Goal: Task Accomplishment & Management: Complete application form

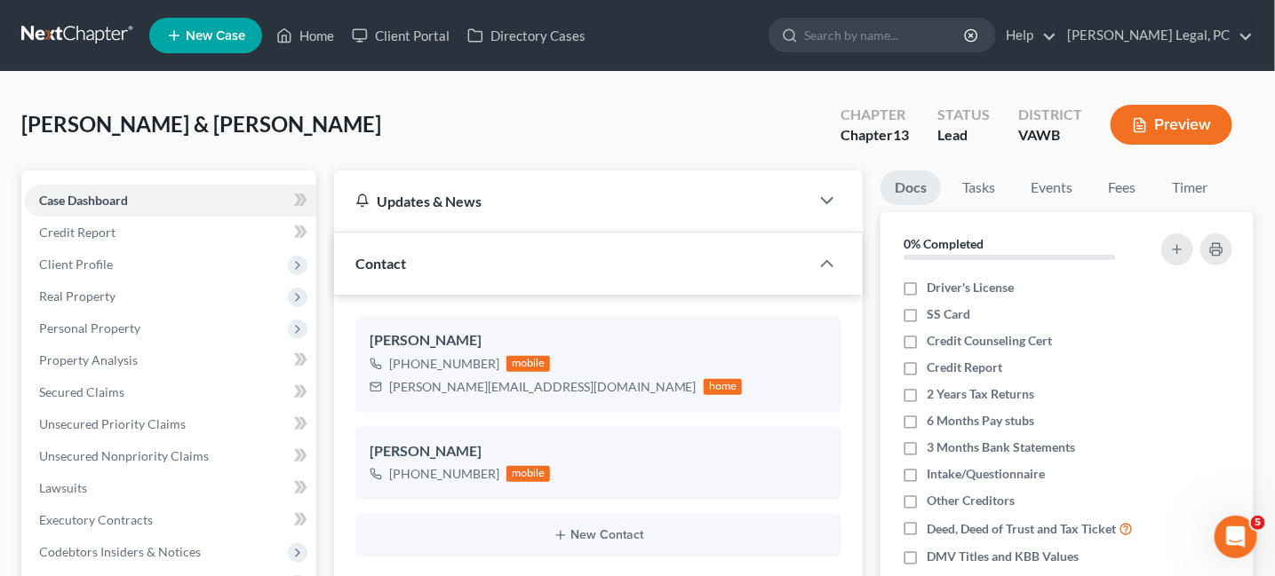
click at [60, 36] on link at bounding box center [78, 36] width 114 height 32
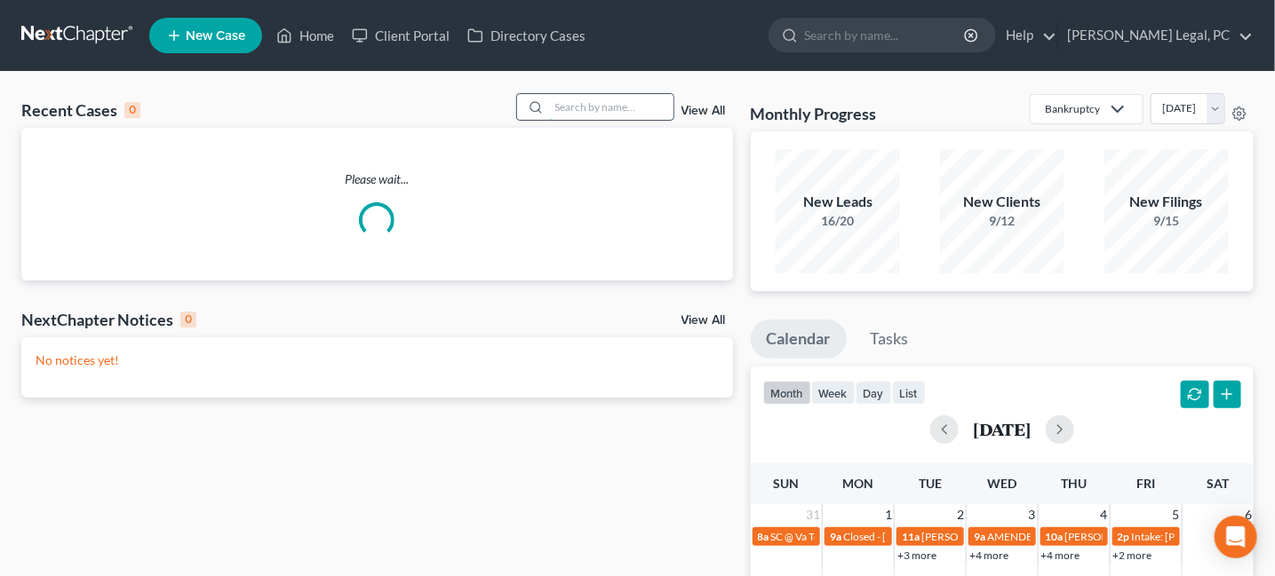
click at [560, 100] on input "search" at bounding box center [611, 107] width 124 height 26
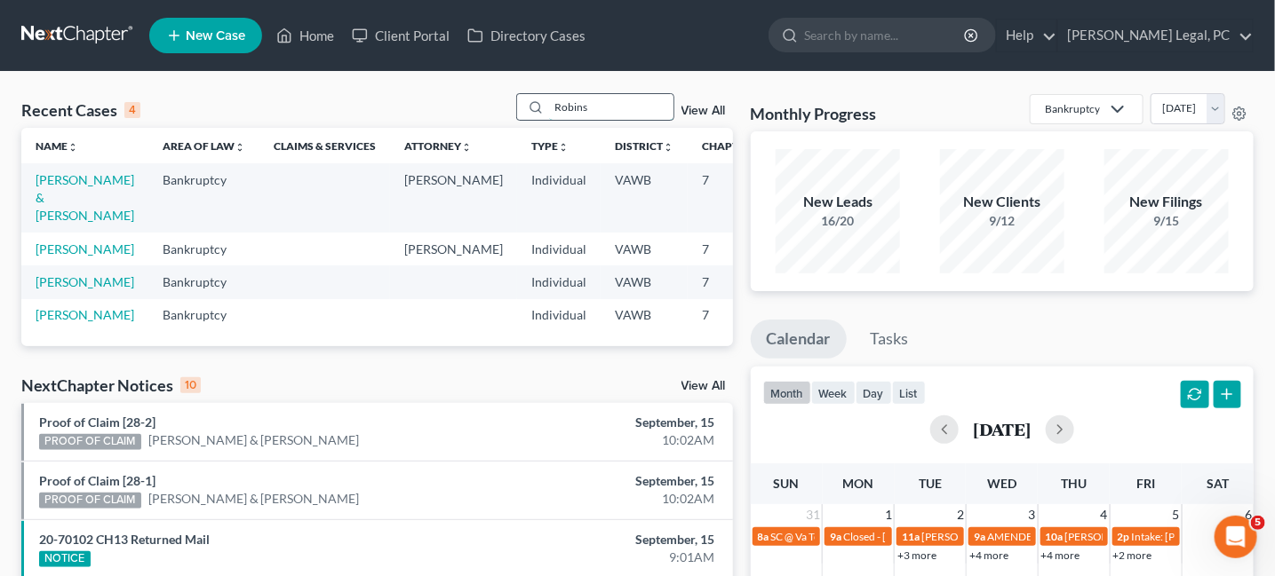
click at [571, 102] on input "Robins" at bounding box center [611, 107] width 124 height 26
type input "Robbins"
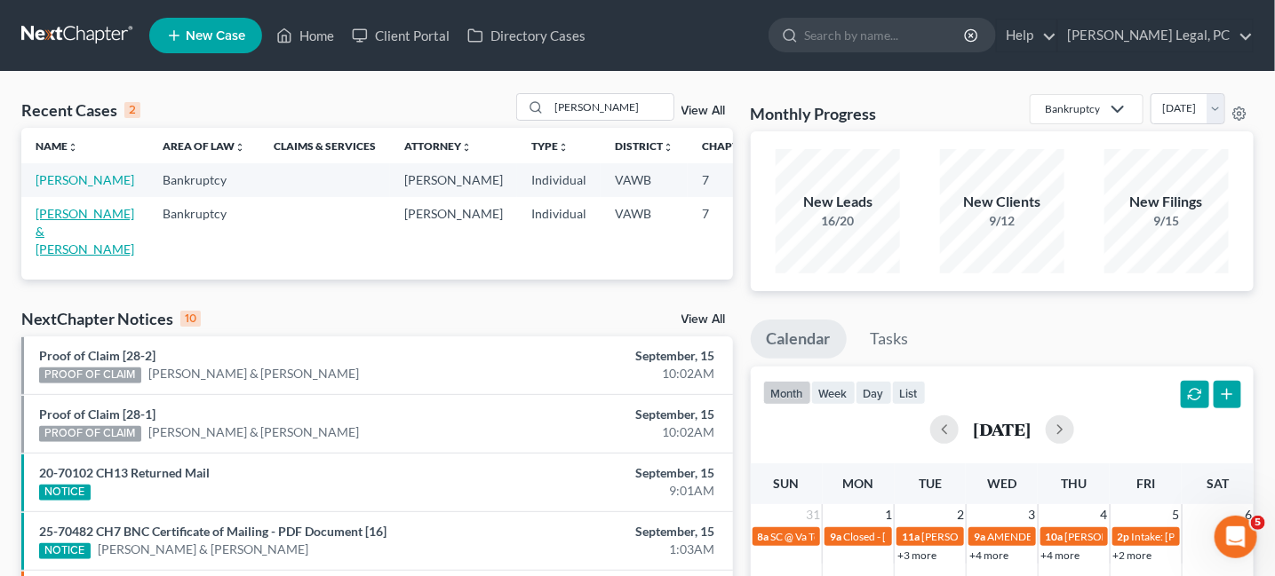
click at [54, 231] on link "Robbins, Matthew & Alyssa" at bounding box center [85, 231] width 99 height 51
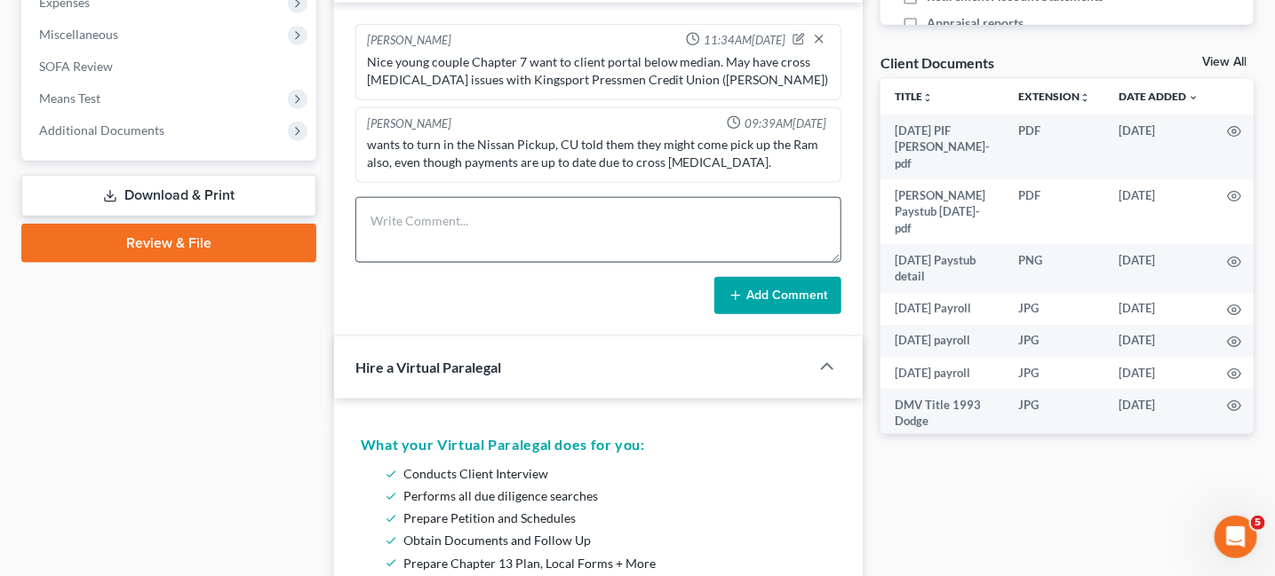
scroll to position [622, 0]
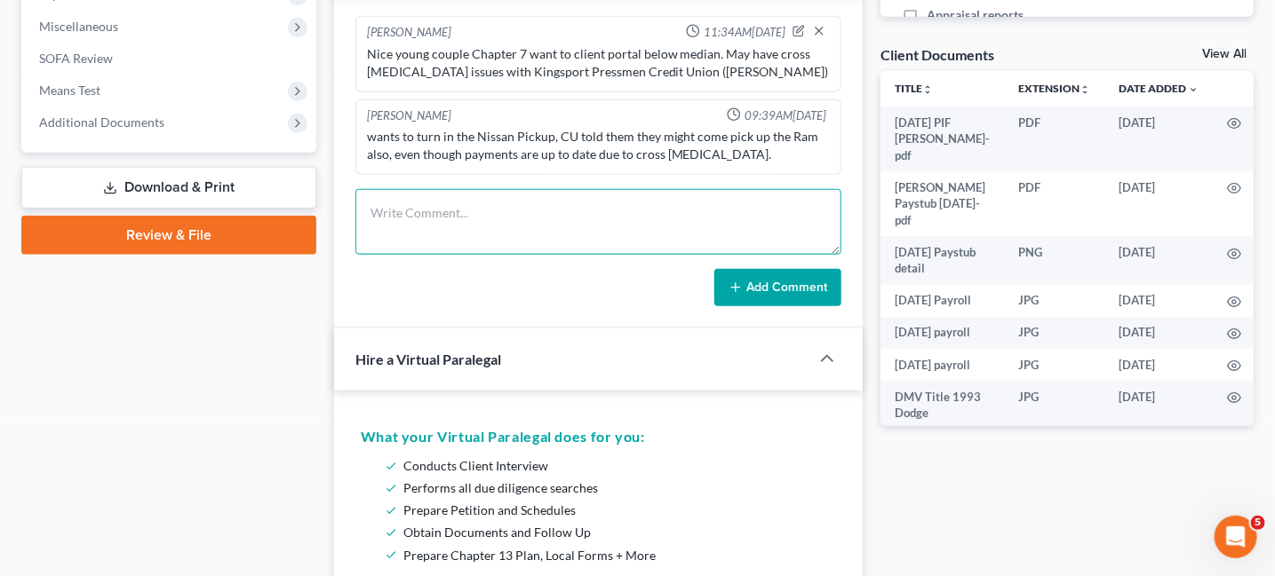
click at [439, 227] on textarea at bounding box center [598, 222] width 487 height 66
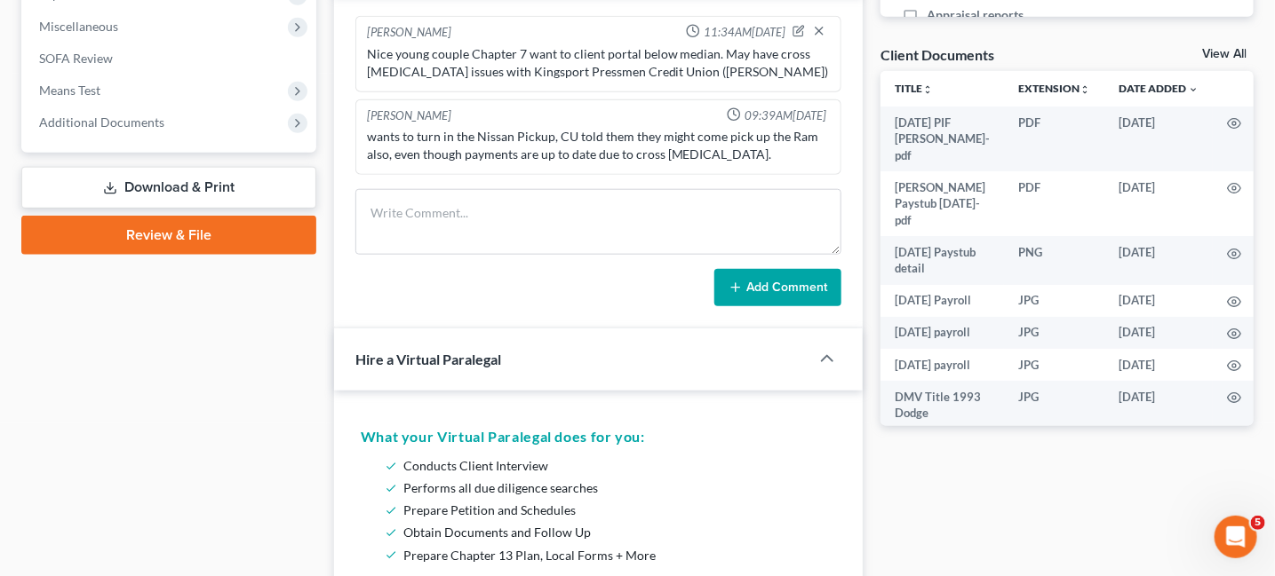
click at [662, 114] on div "Rachel Dalton 09:39AM, 08/20/2025" at bounding box center [598, 115] width 471 height 17
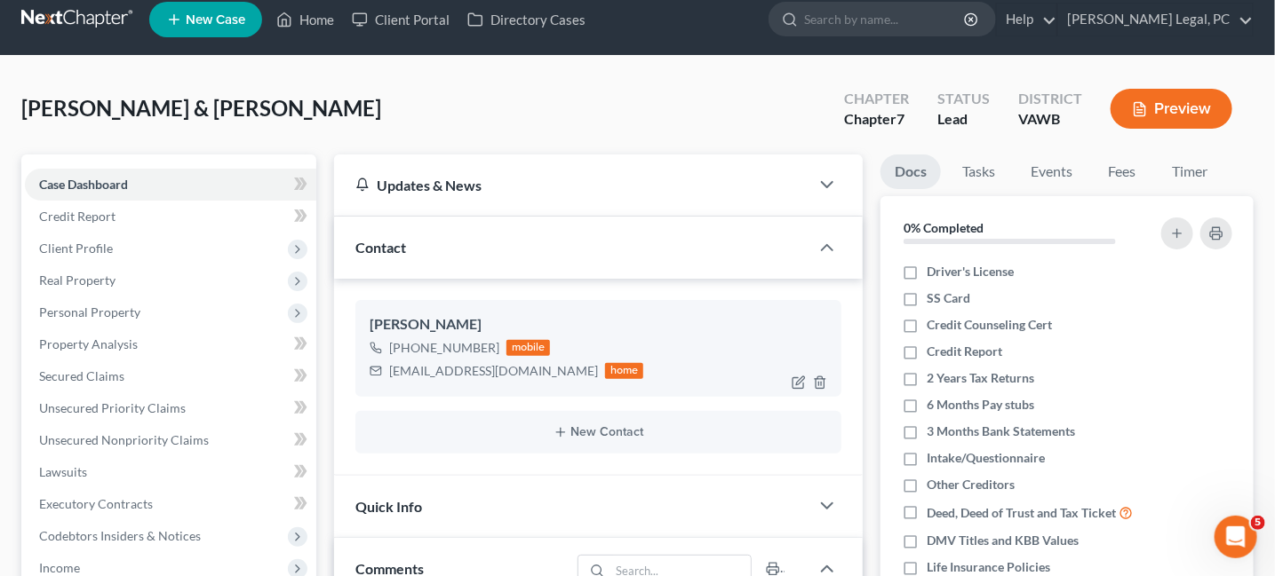
scroll to position [0, 0]
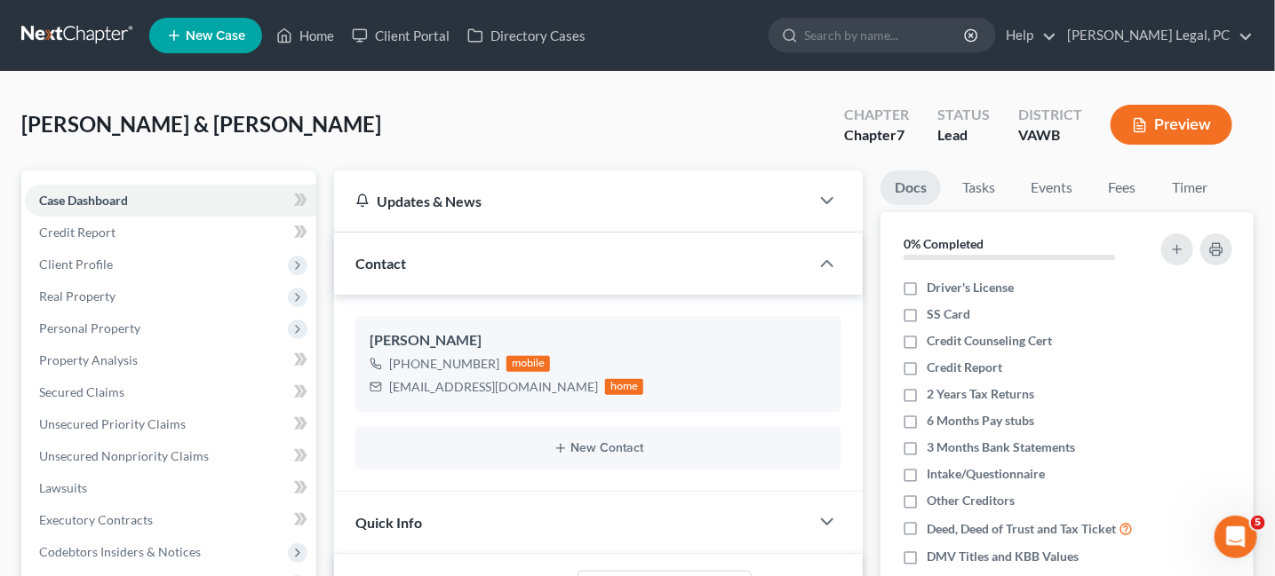
click at [47, 41] on link at bounding box center [78, 36] width 114 height 32
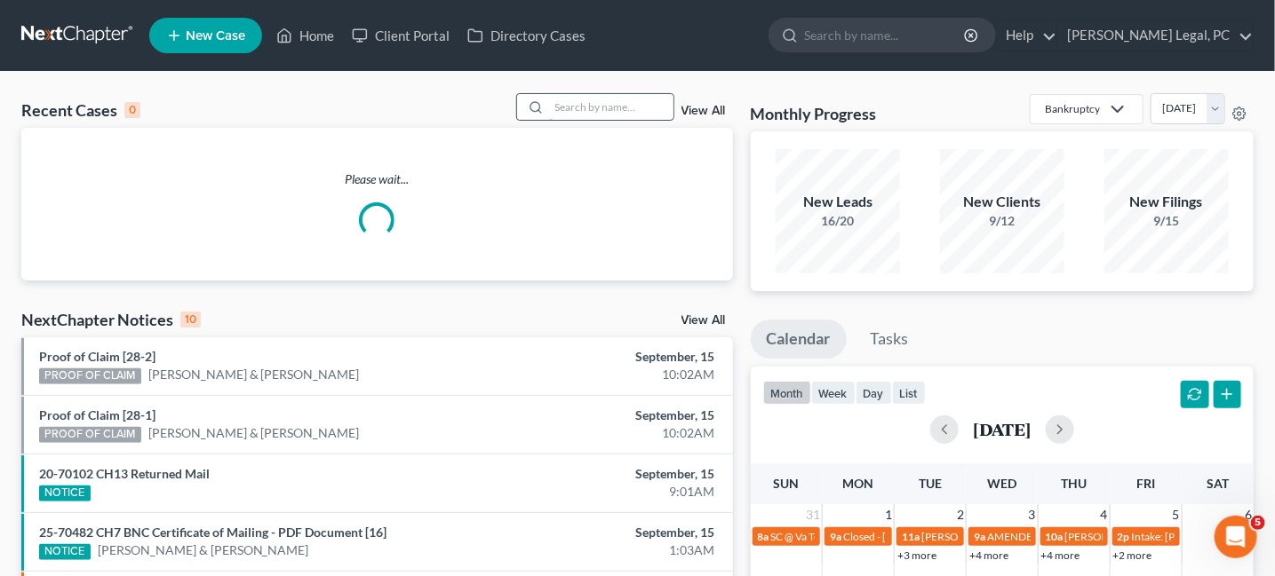
click at [553, 107] on input "search" at bounding box center [611, 107] width 124 height 26
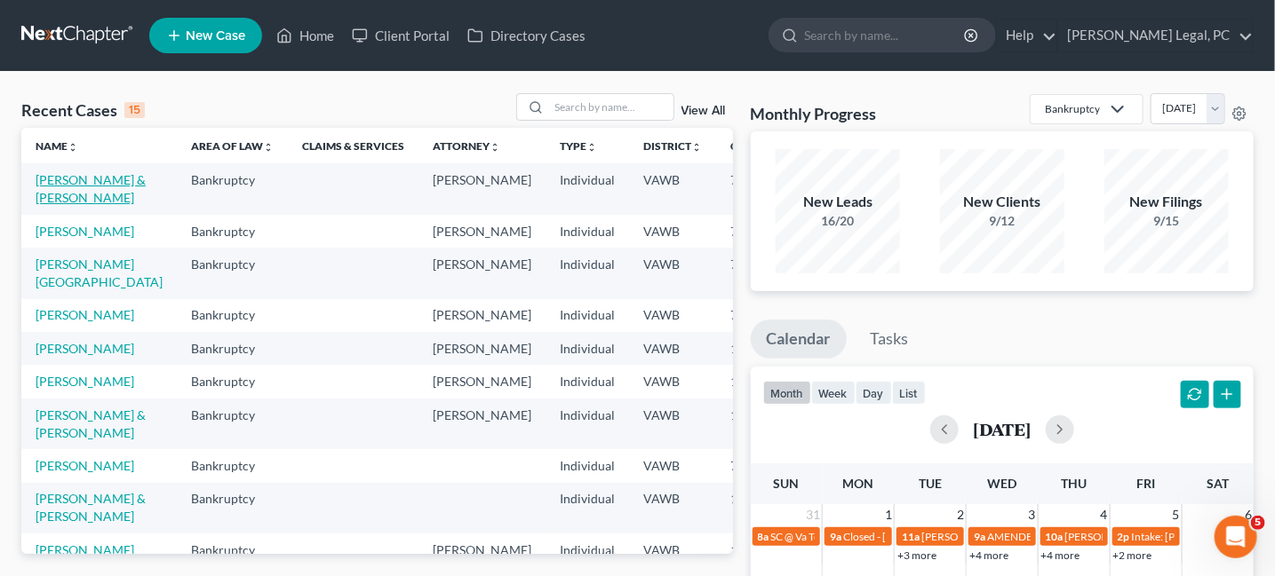
click at [57, 204] on link "[PERSON_NAME] & [PERSON_NAME]" at bounding box center [91, 188] width 110 height 33
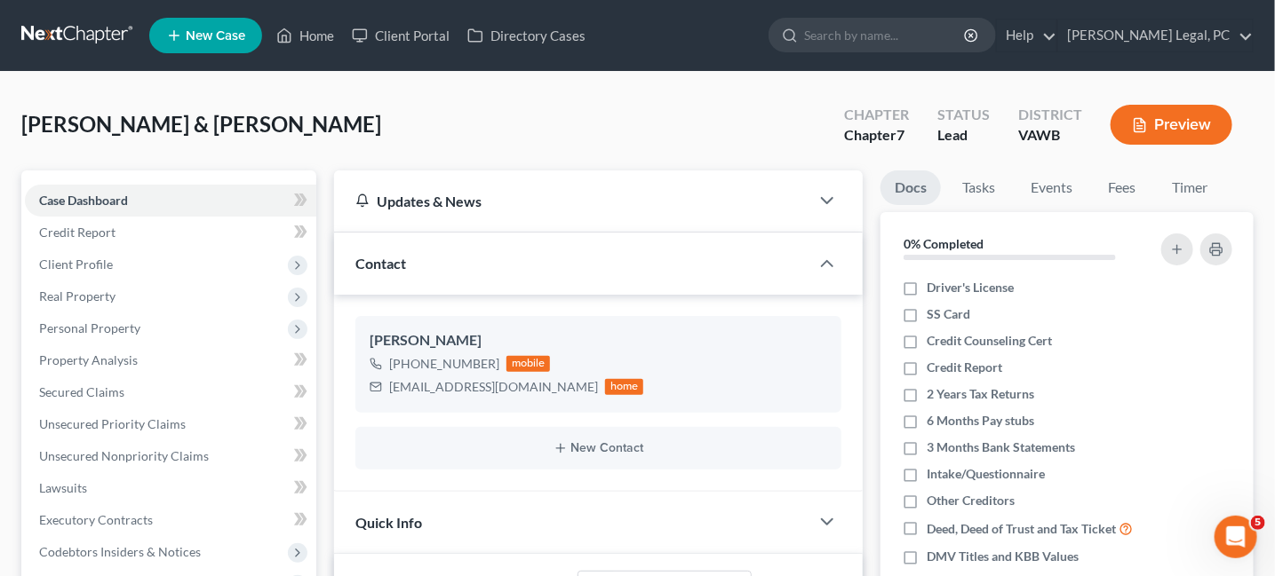
click at [38, 29] on link at bounding box center [78, 36] width 114 height 32
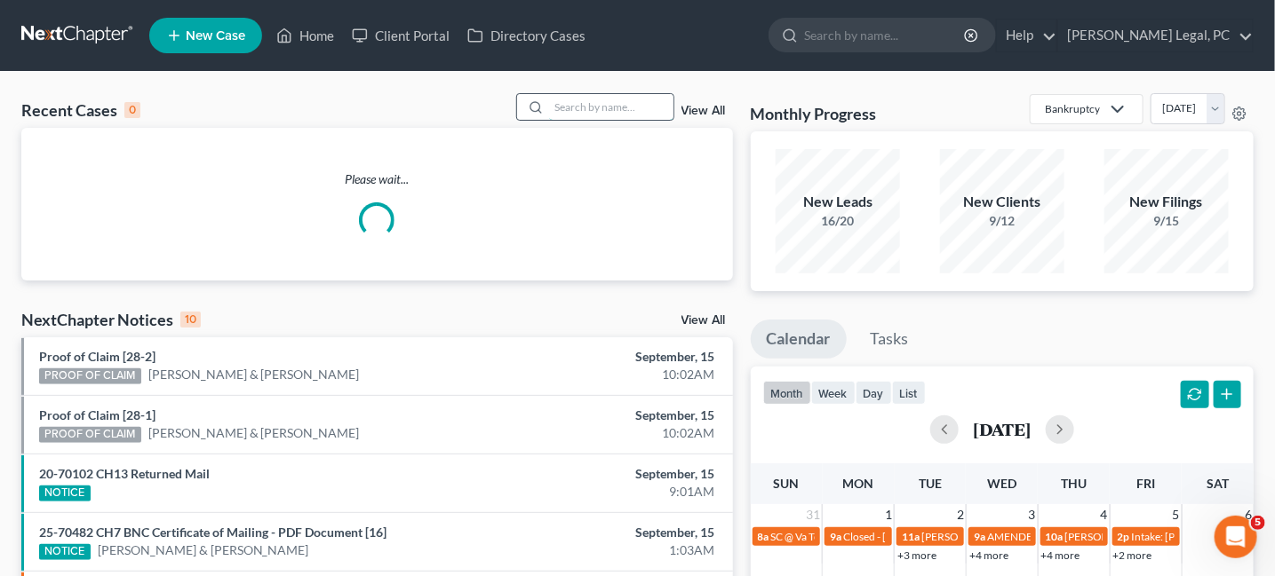
click at [604, 106] on input "search" at bounding box center [611, 107] width 124 height 26
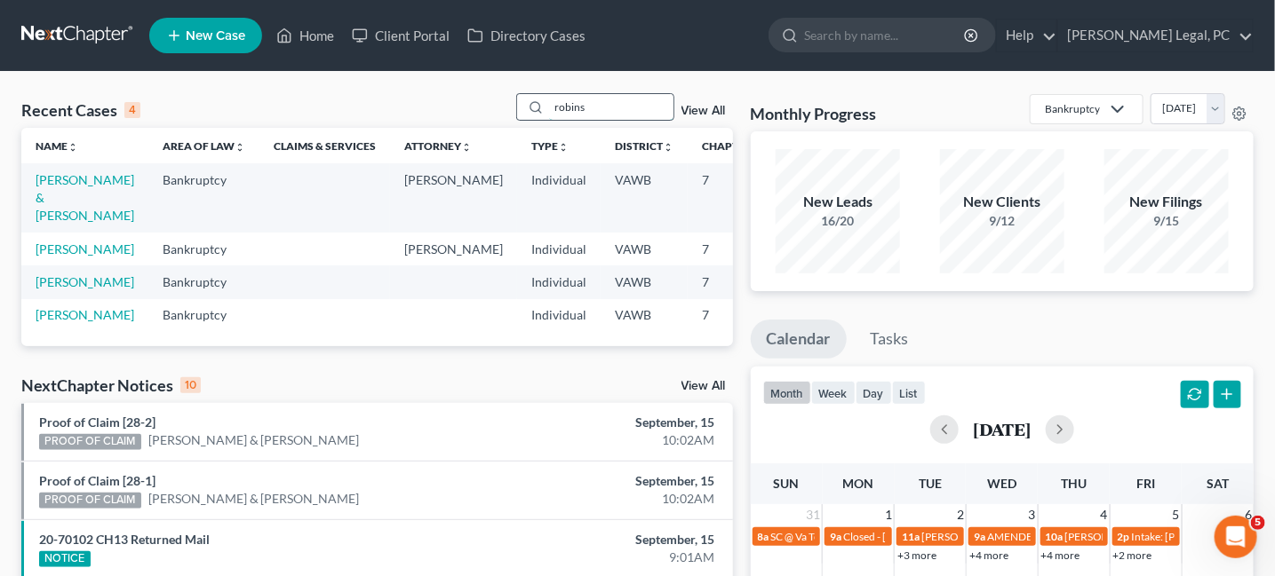
click at [576, 107] on input "robins" at bounding box center [611, 107] width 124 height 26
click at [565, 110] on input "robins" at bounding box center [611, 107] width 124 height 26
type input "[PERSON_NAME]"
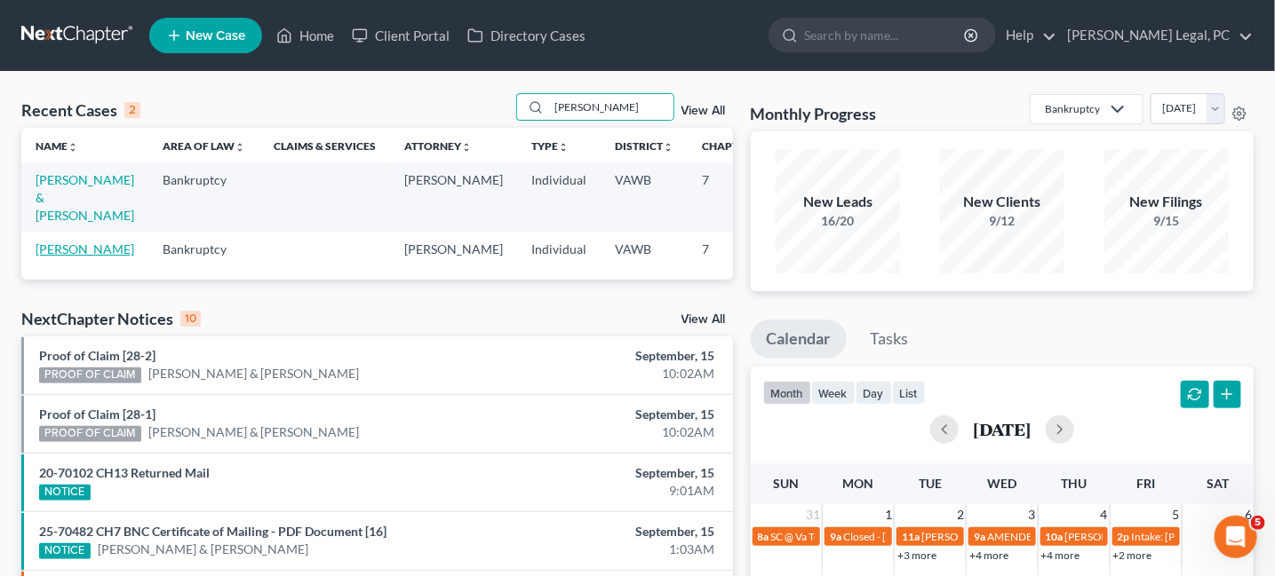
click at [63, 256] on td "[PERSON_NAME]" at bounding box center [84, 249] width 127 height 33
click at [55, 248] on link "[PERSON_NAME]" at bounding box center [85, 249] width 99 height 15
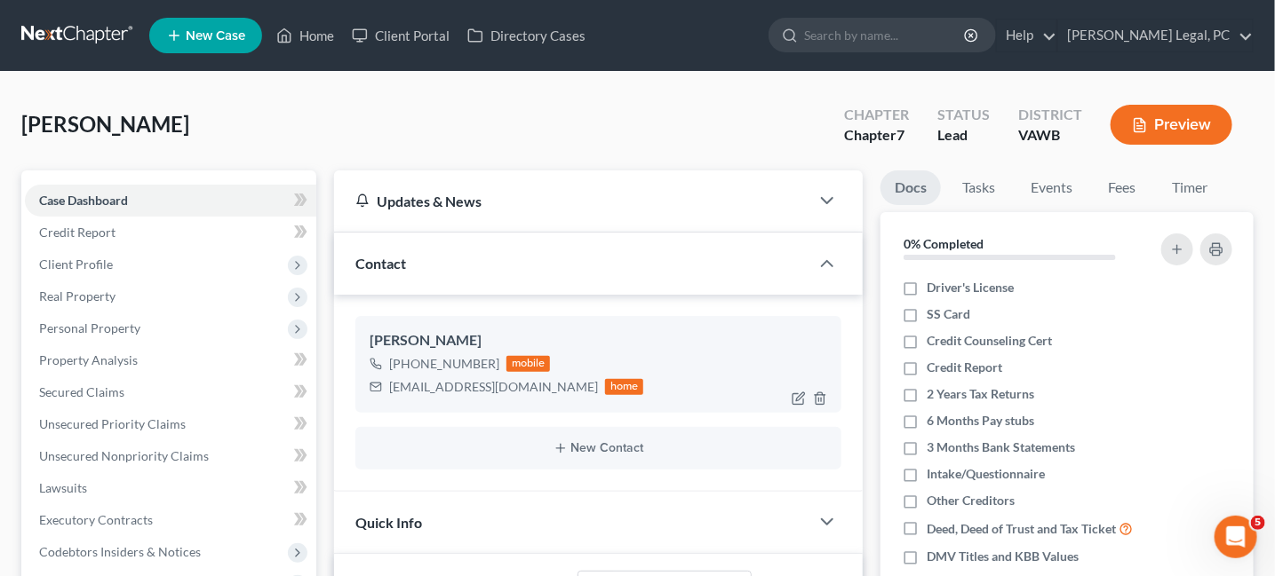
scroll to position [1625, 0]
click at [107, 43] on link at bounding box center [78, 36] width 114 height 32
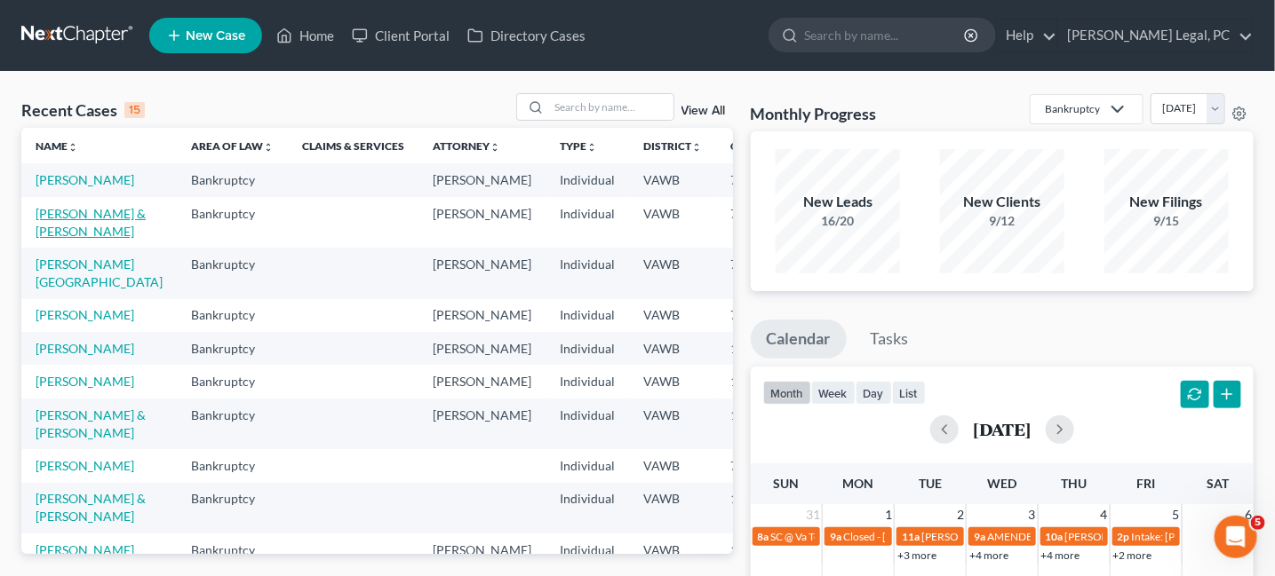
click at [60, 234] on link "[PERSON_NAME] & [PERSON_NAME]" at bounding box center [91, 222] width 110 height 33
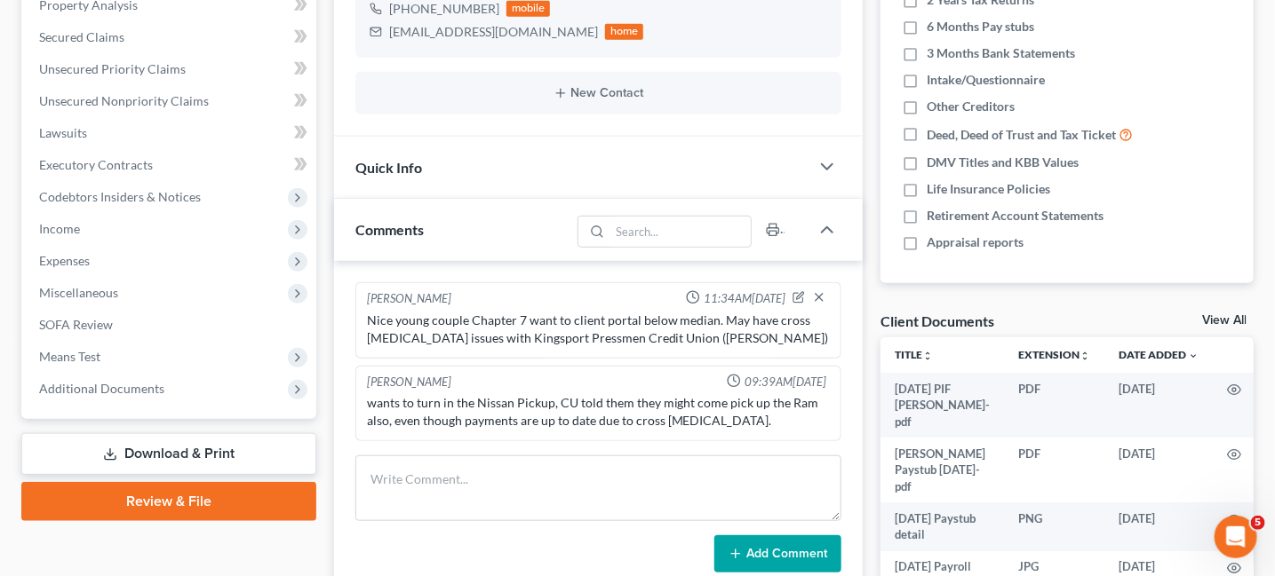
scroll to position [533, 0]
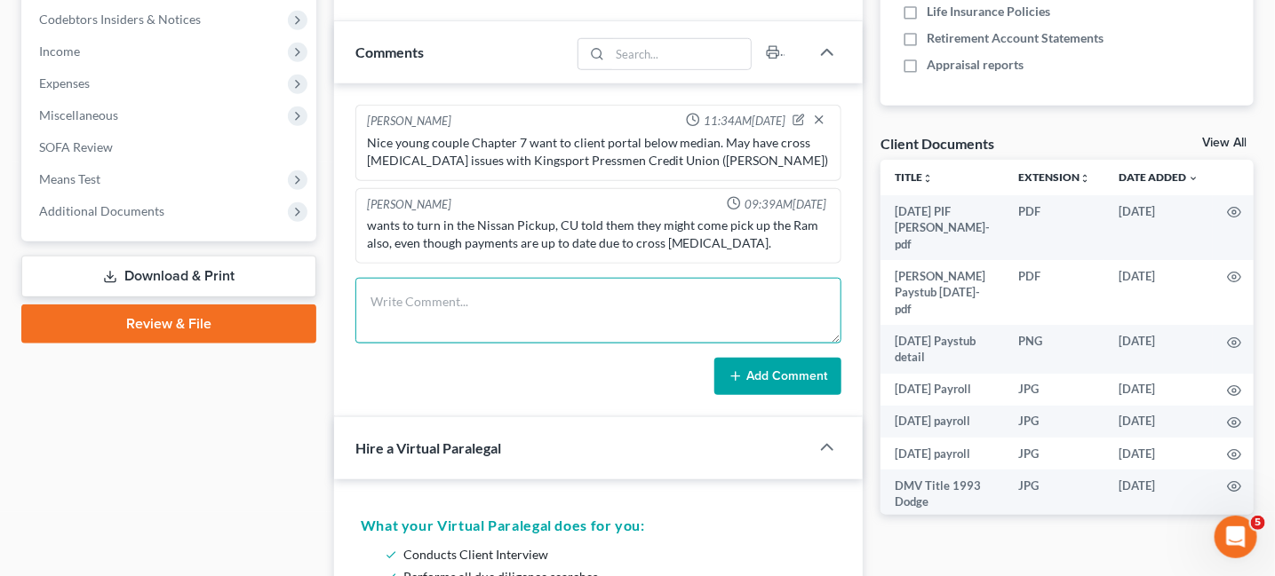
click at [580, 306] on textarea at bounding box center [598, 311] width 487 height 66
type textarea "M"
type textarea "Schedule to sign [DATE] 11:00 a.m."
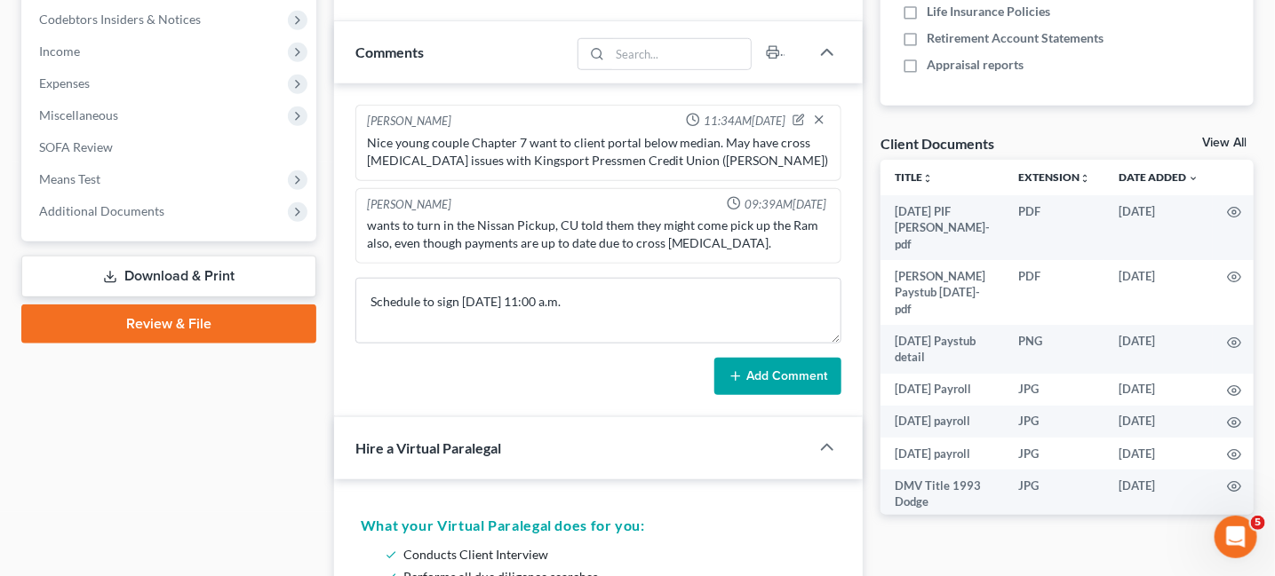
click at [795, 376] on button "Add Comment" at bounding box center [777, 376] width 127 height 37
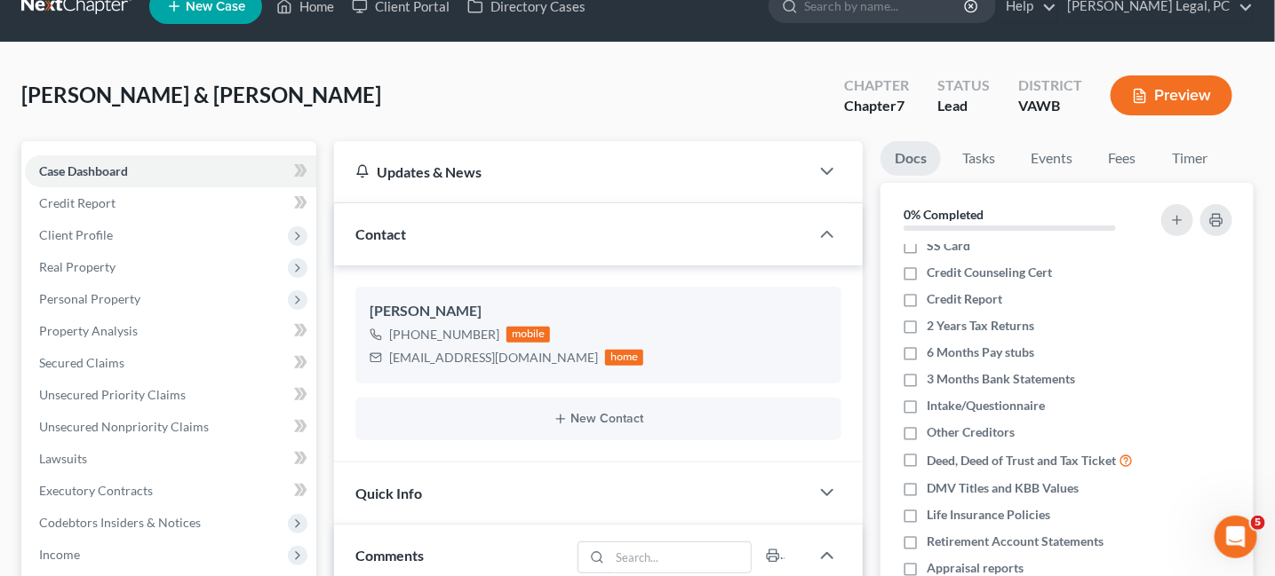
scroll to position [0, 0]
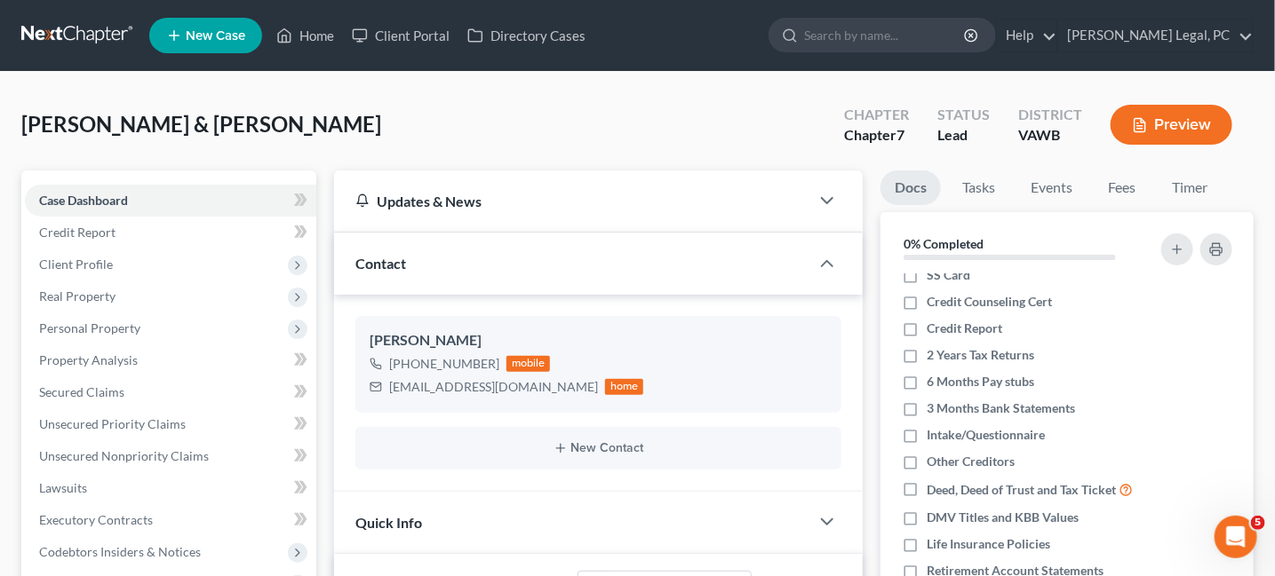
click at [76, 10] on nav "Home New Case Client Portal Directory Cases Farthing Legal, PC hope@farthing.le…" at bounding box center [637, 35] width 1275 height 71
click at [81, 41] on link at bounding box center [78, 36] width 114 height 32
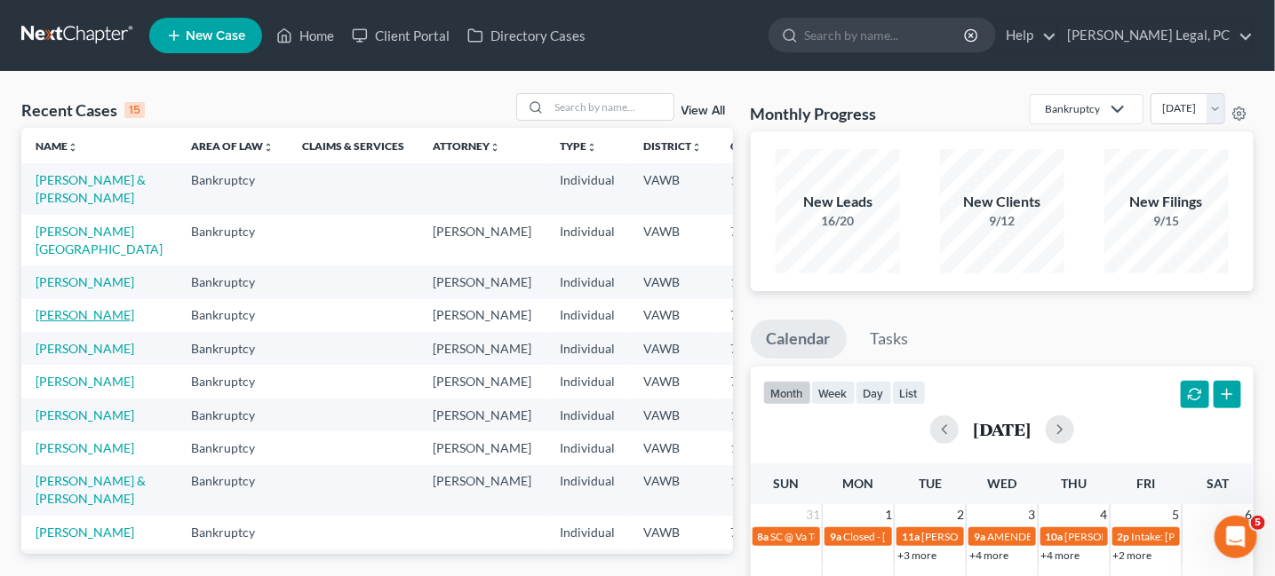
click at [54, 322] on link "[PERSON_NAME]" at bounding box center [85, 314] width 99 height 15
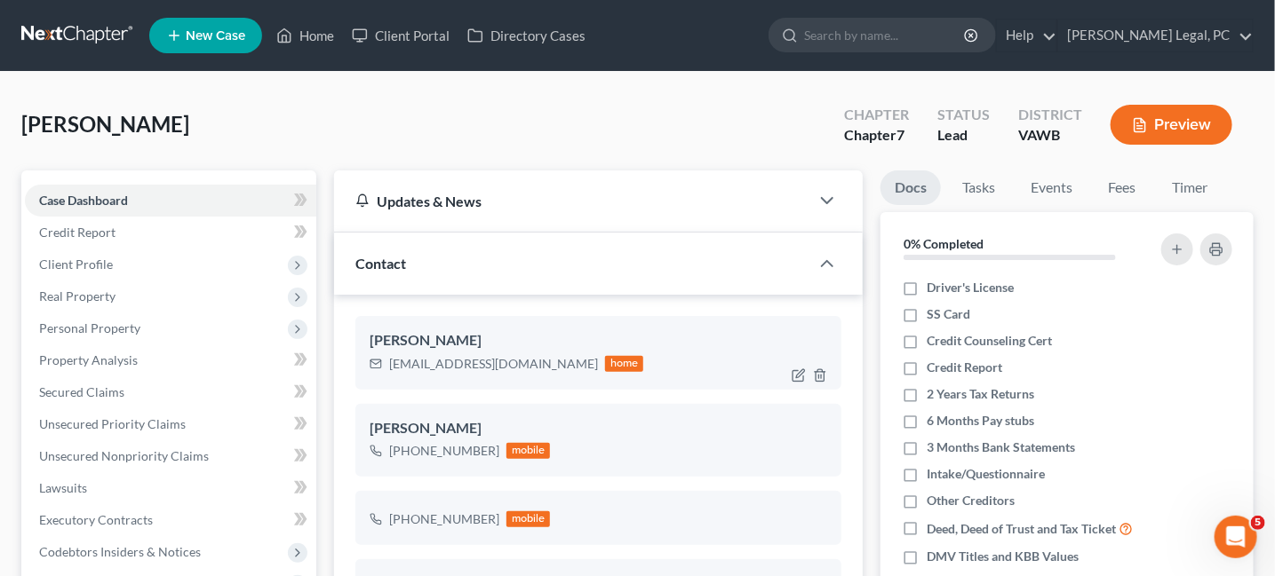
scroll to position [536, 0]
click at [415, 38] on link "Client Portal" at bounding box center [400, 36] width 115 height 32
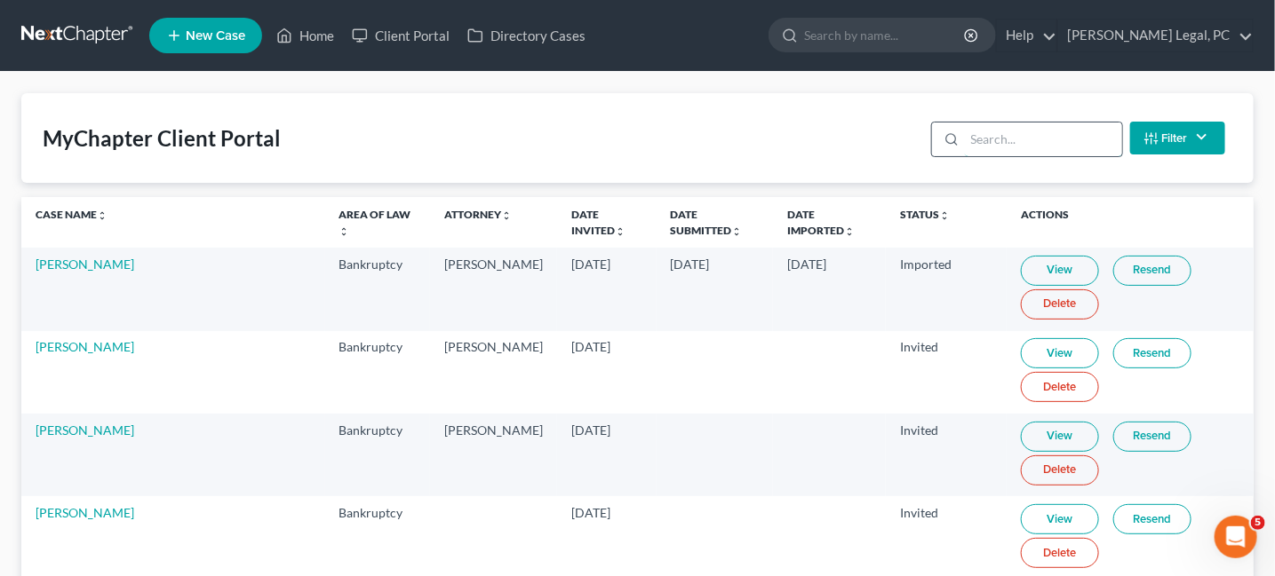
click at [1005, 146] on input "search" at bounding box center [1043, 140] width 157 height 34
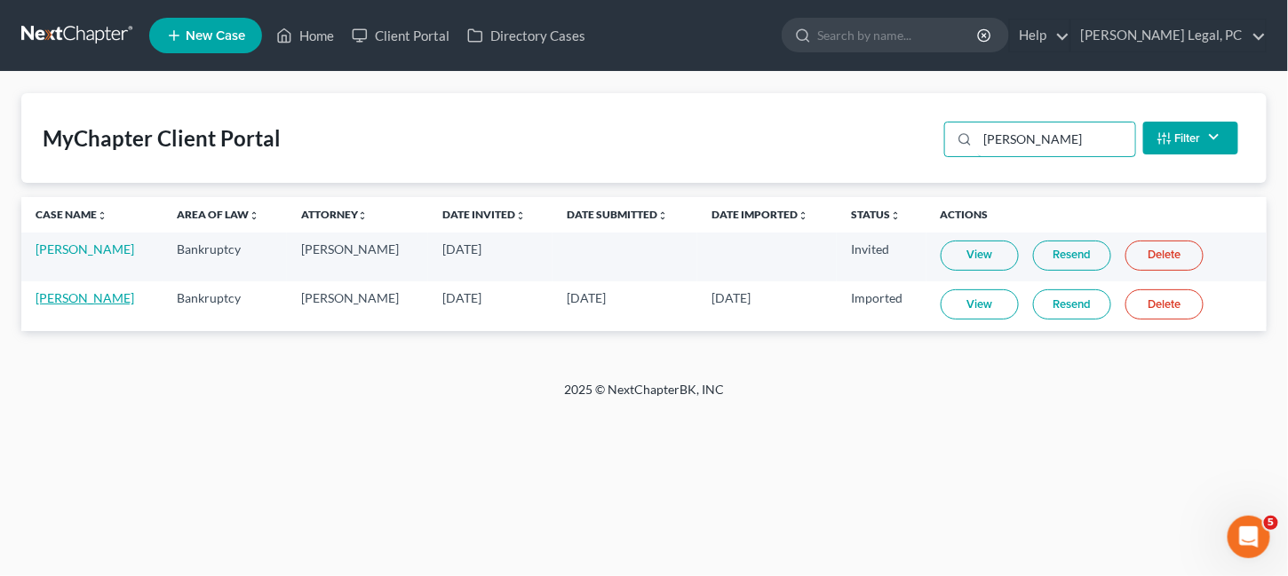
type input "[PERSON_NAME]"
click at [87, 295] on link "[PERSON_NAME]" at bounding box center [85, 297] width 99 height 15
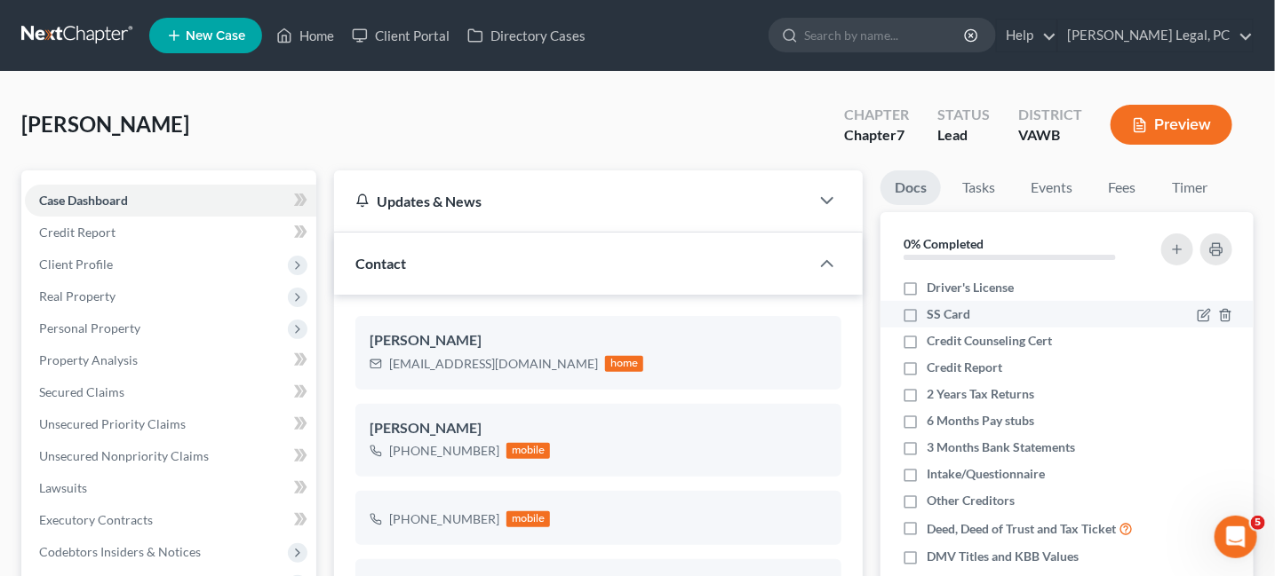
scroll to position [536, 0]
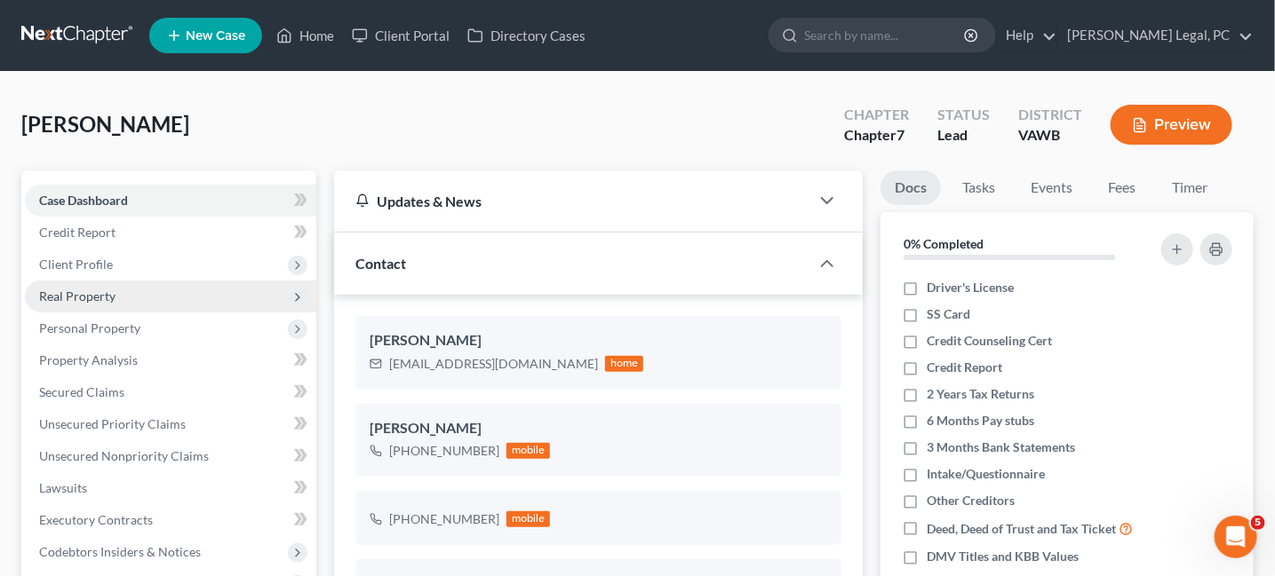
click at [68, 295] on span "Real Property" at bounding box center [77, 296] width 76 height 15
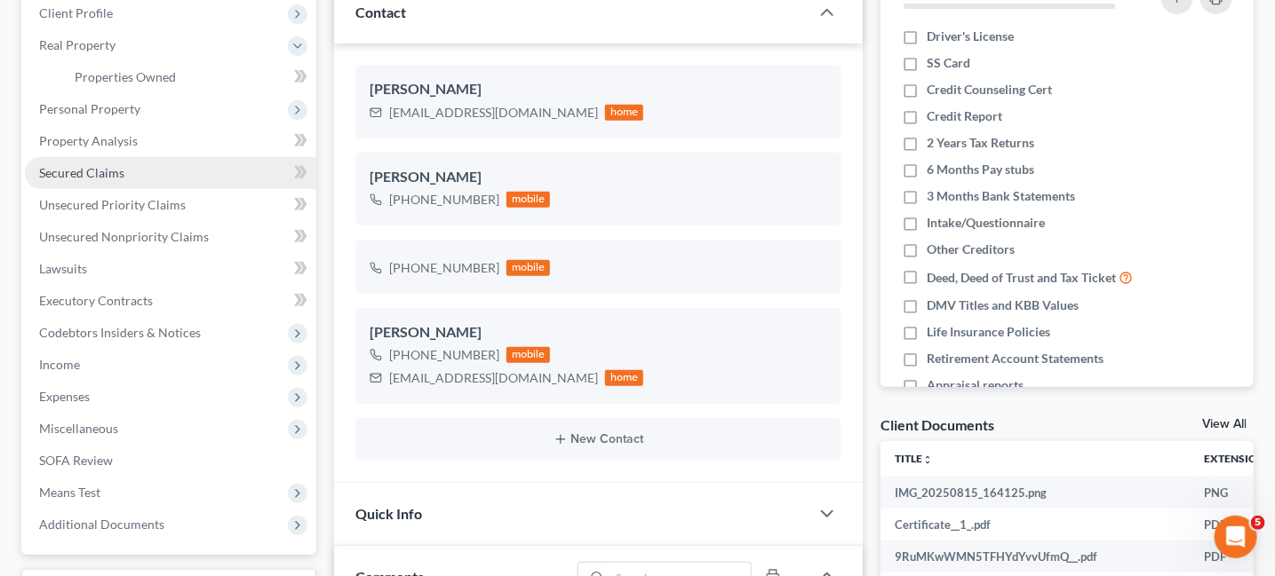
scroll to position [266, 0]
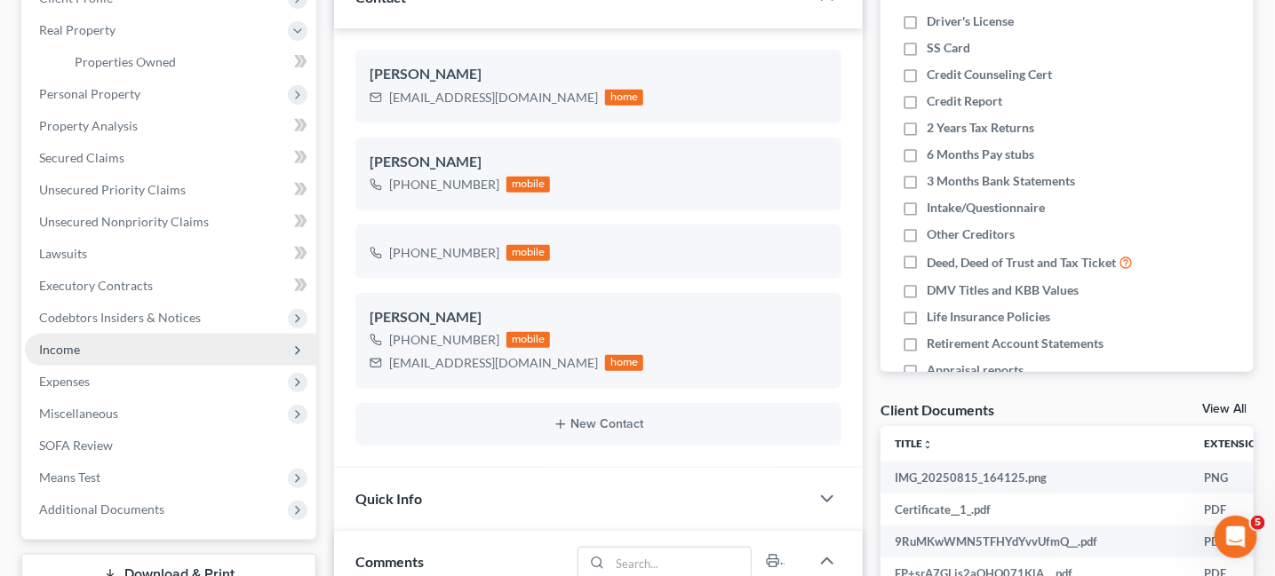
click at [51, 354] on span "Income" at bounding box center [59, 349] width 41 height 15
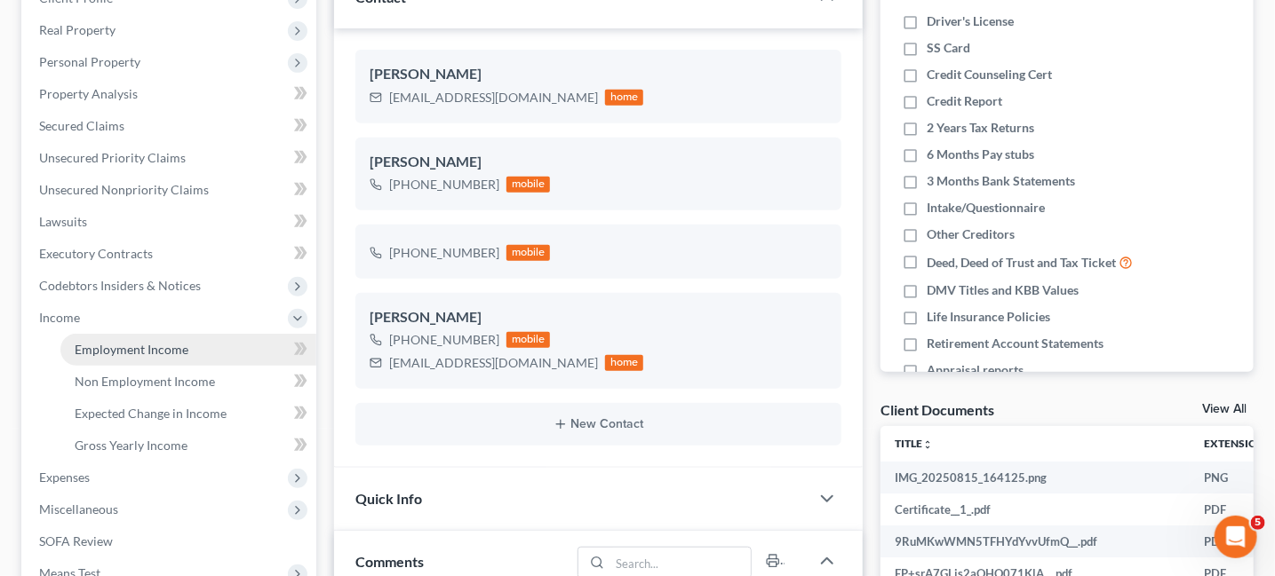
click at [117, 354] on span "Employment Income" at bounding box center [132, 349] width 114 height 15
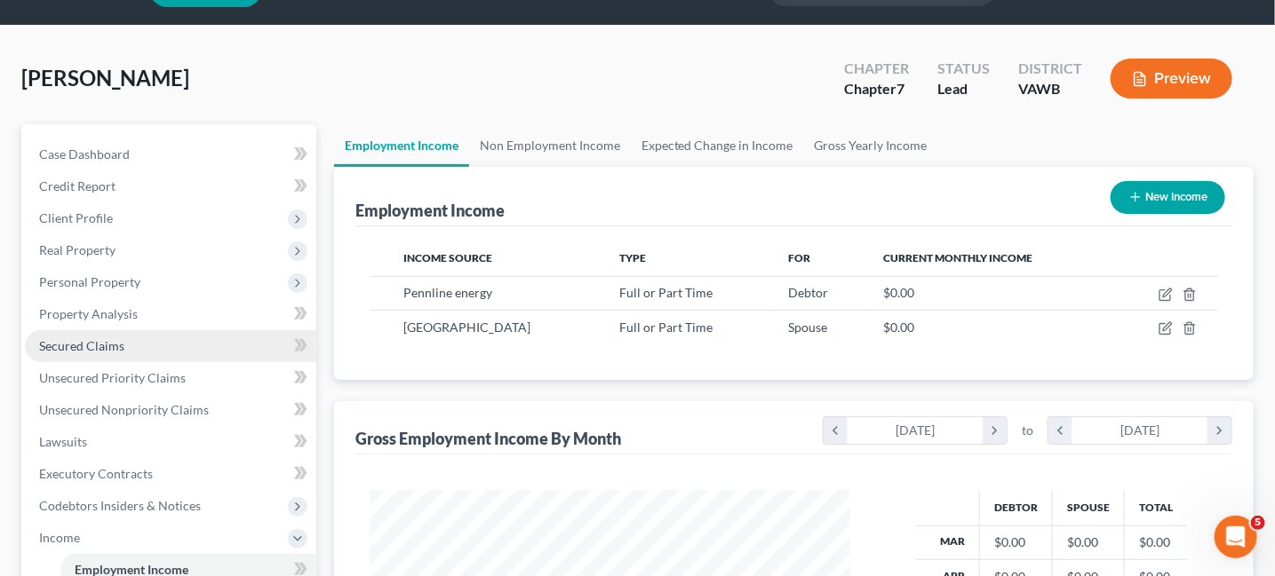
scroll to position [89, 0]
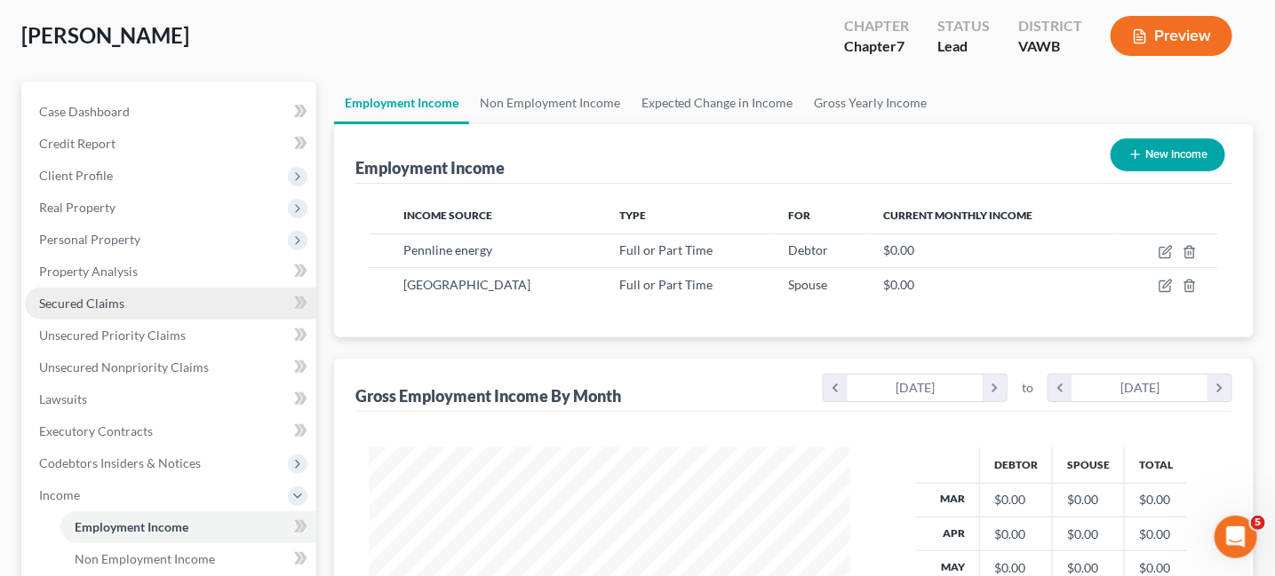
click at [112, 306] on span "Secured Claims" at bounding box center [81, 303] width 85 height 15
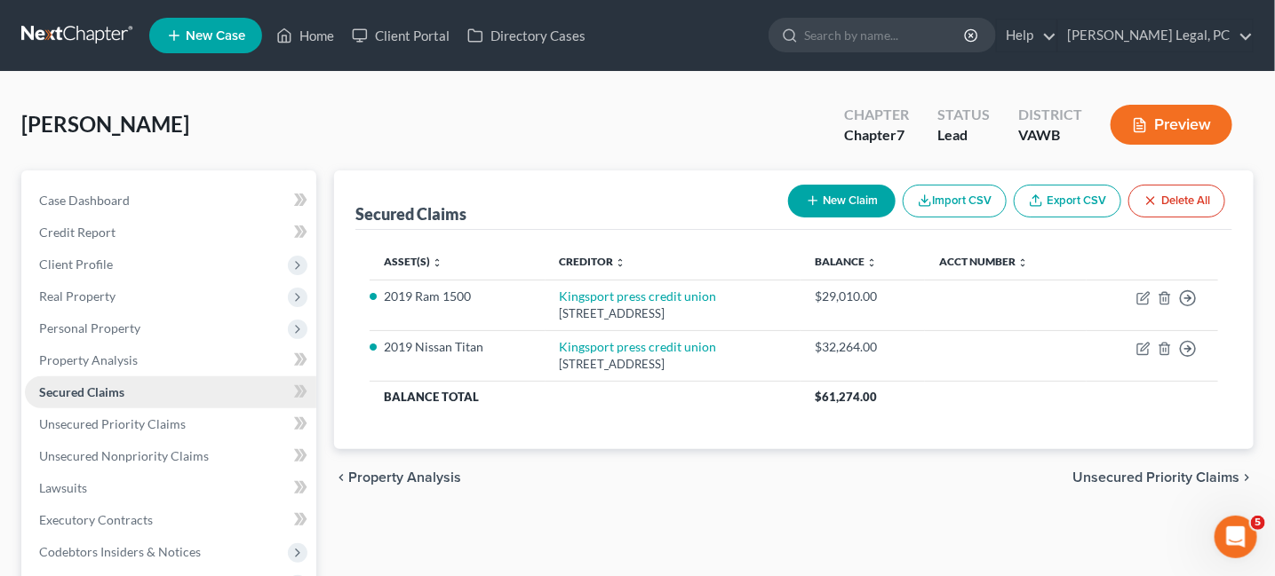
scroll to position [89, 0]
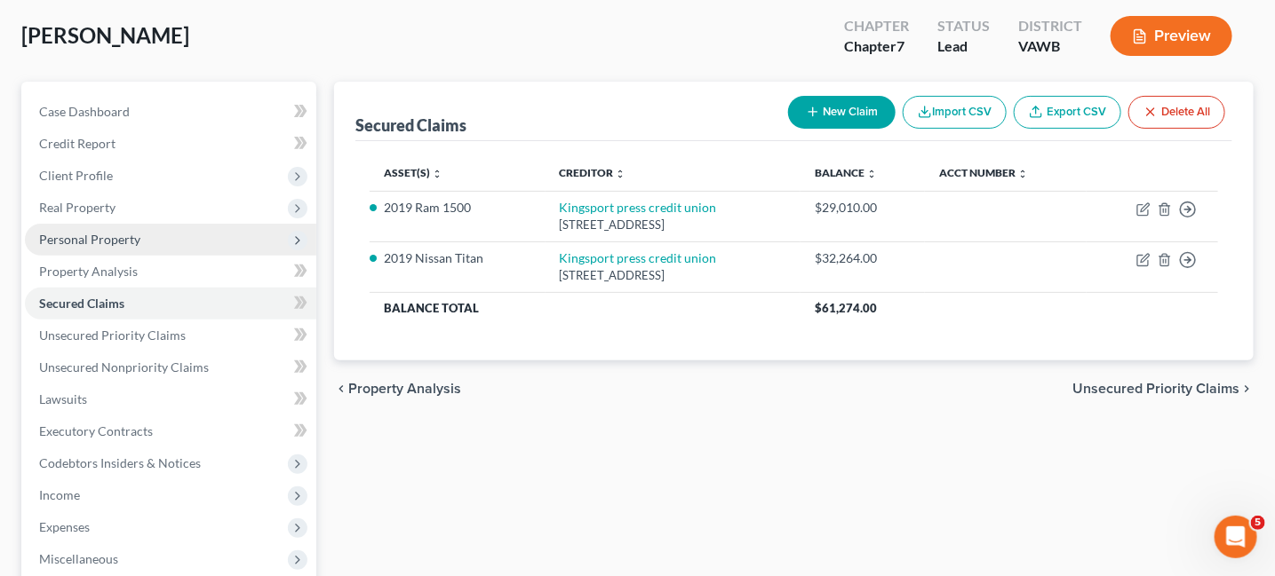
click at [123, 236] on span "Personal Property" at bounding box center [89, 239] width 101 height 15
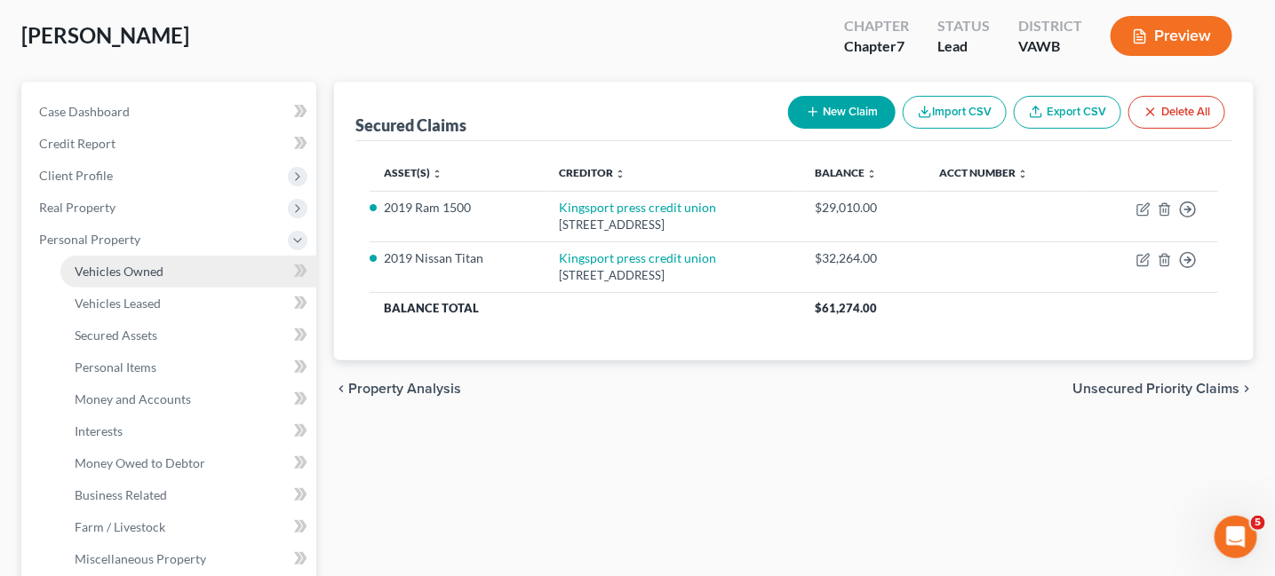
click at [98, 272] on span "Vehicles Owned" at bounding box center [119, 271] width 89 height 15
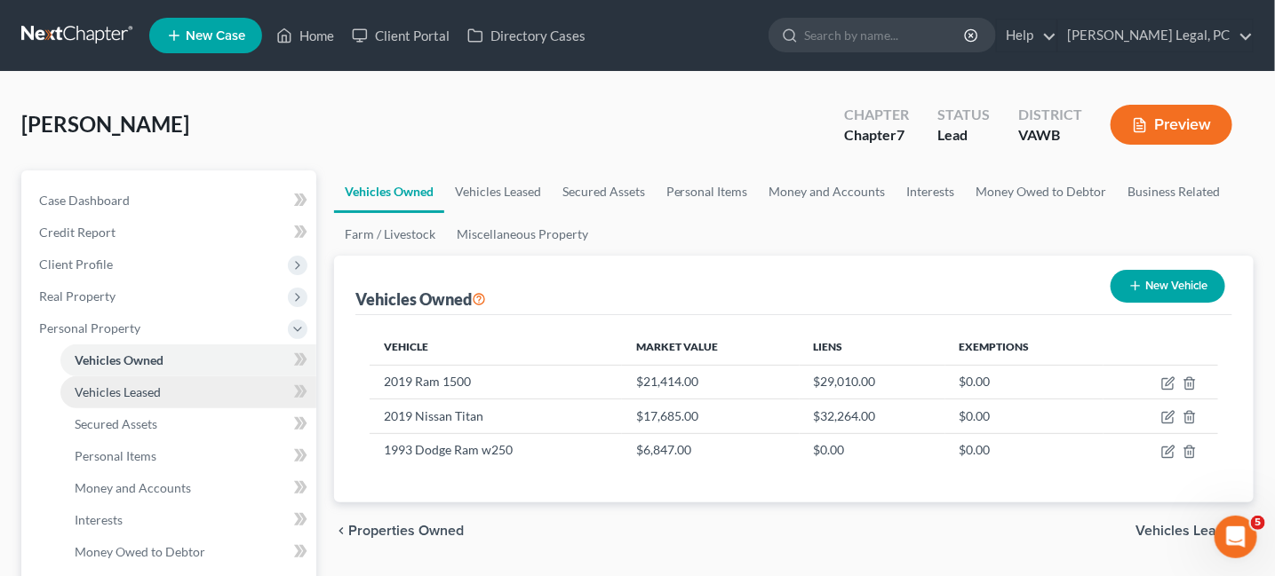
click at [130, 393] on span "Vehicles Leased" at bounding box center [118, 392] width 86 height 15
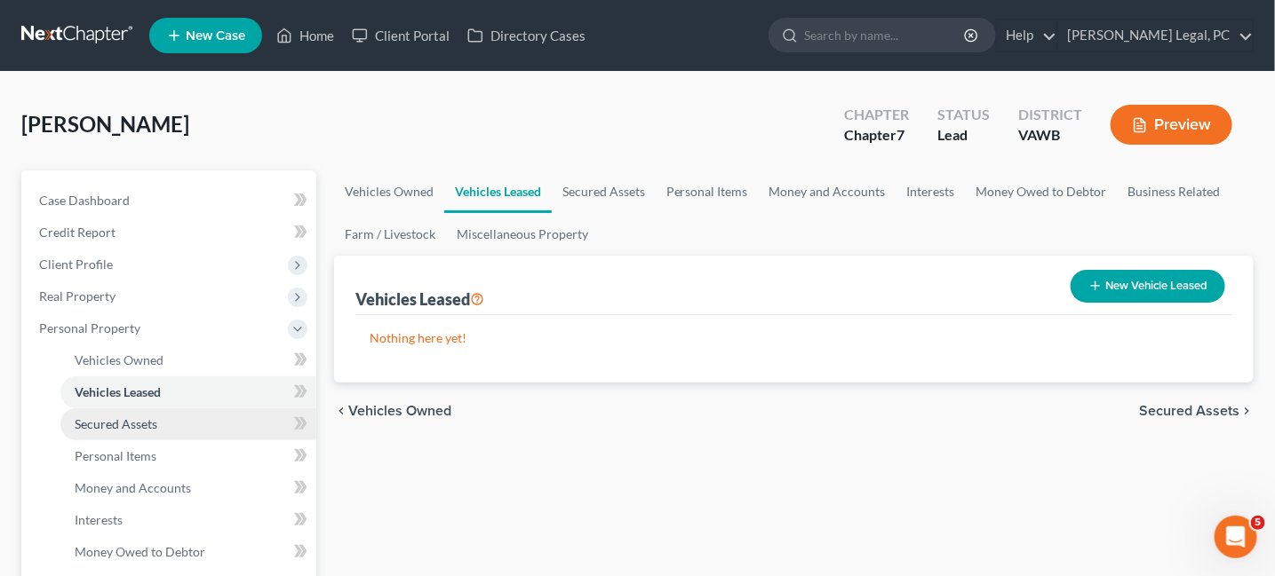
click at [147, 426] on span "Secured Assets" at bounding box center [116, 424] width 83 height 15
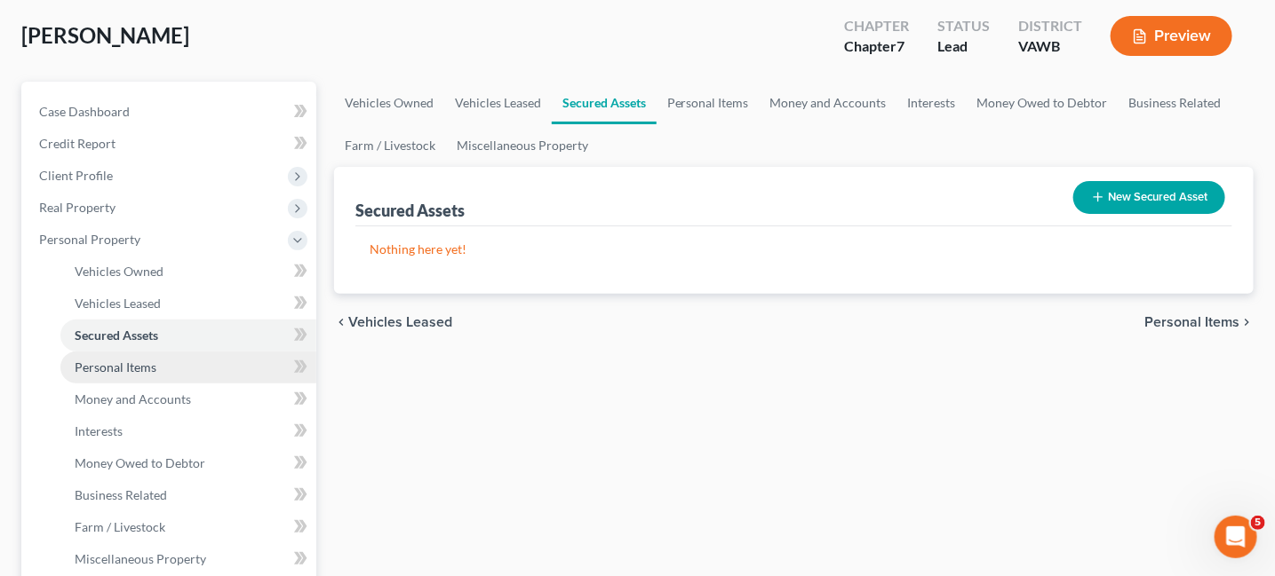
click at [157, 370] on link "Personal Items" at bounding box center [188, 368] width 256 height 32
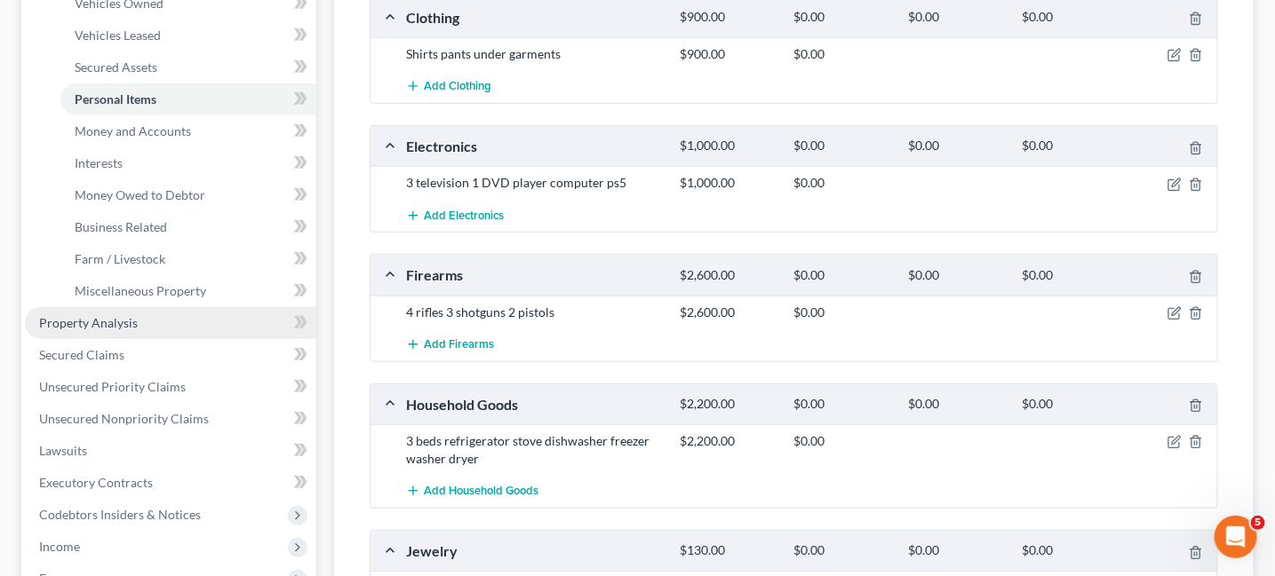
scroll to position [355, 0]
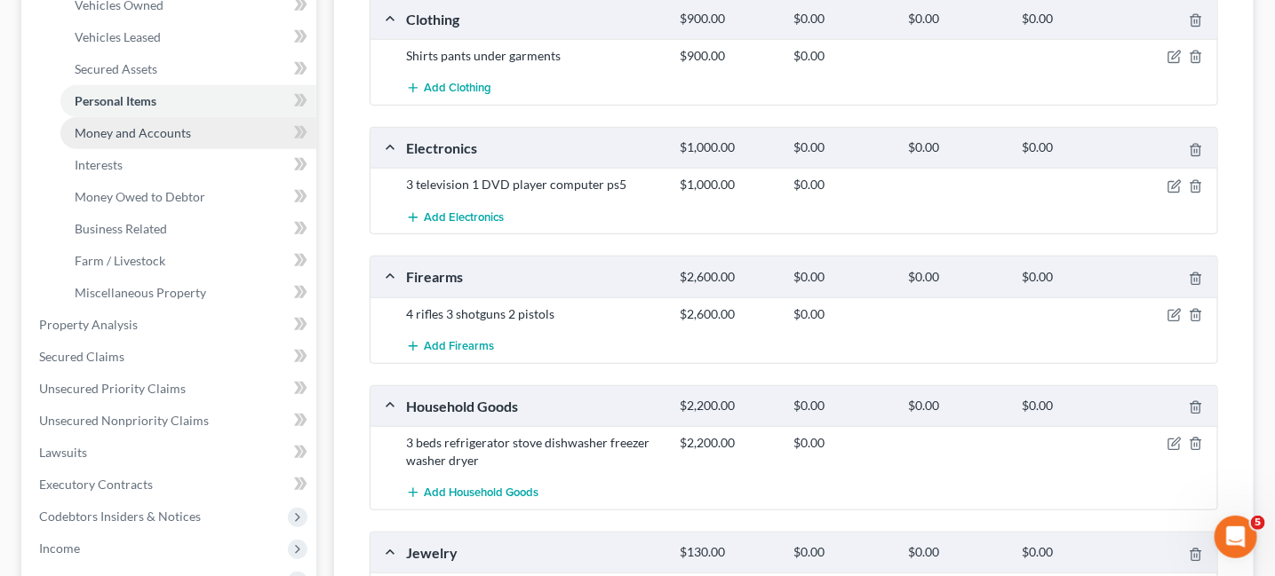
click at [112, 130] on span "Money and Accounts" at bounding box center [133, 132] width 116 height 15
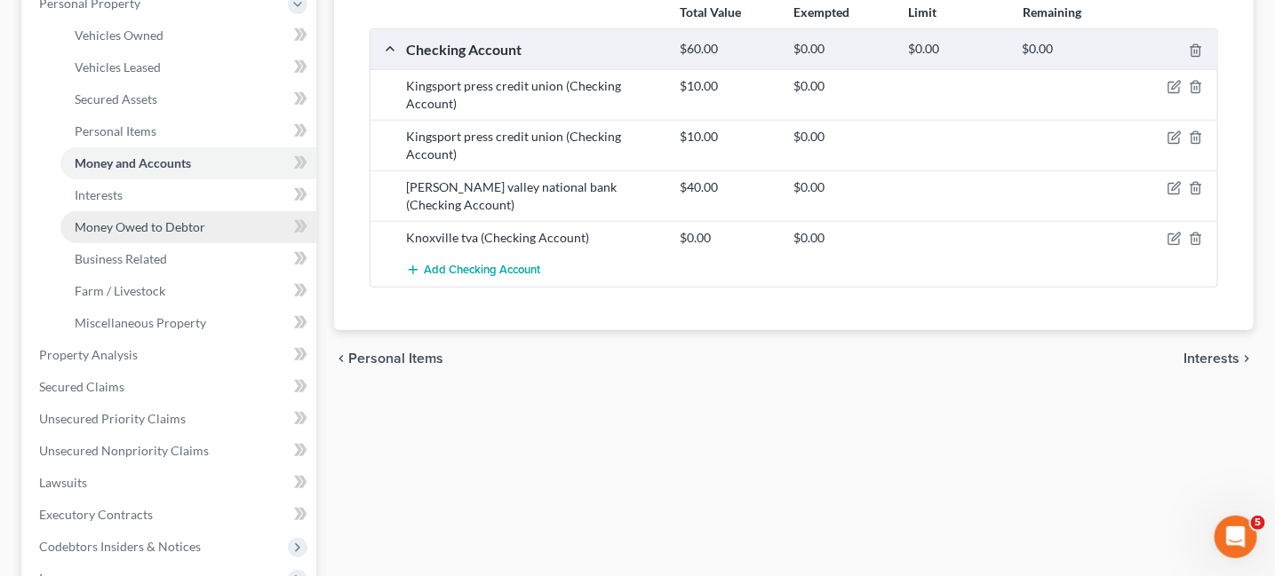
scroll to position [355, 0]
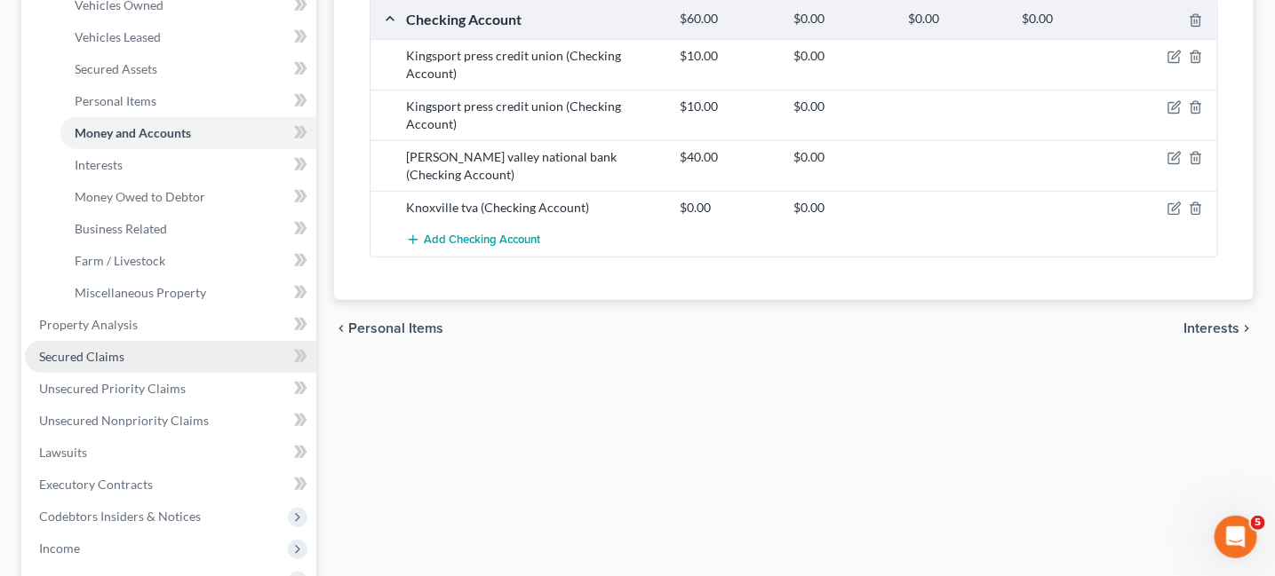
click at [141, 350] on link "Secured Claims" at bounding box center [170, 357] width 291 height 32
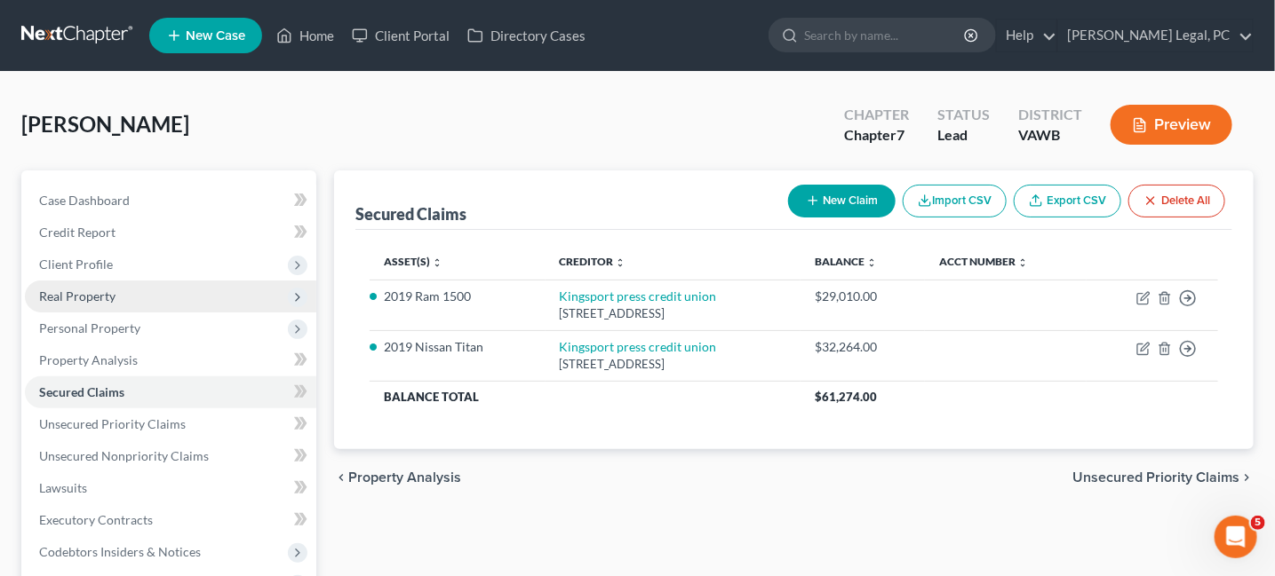
click at [100, 294] on span "Real Property" at bounding box center [77, 296] width 76 height 15
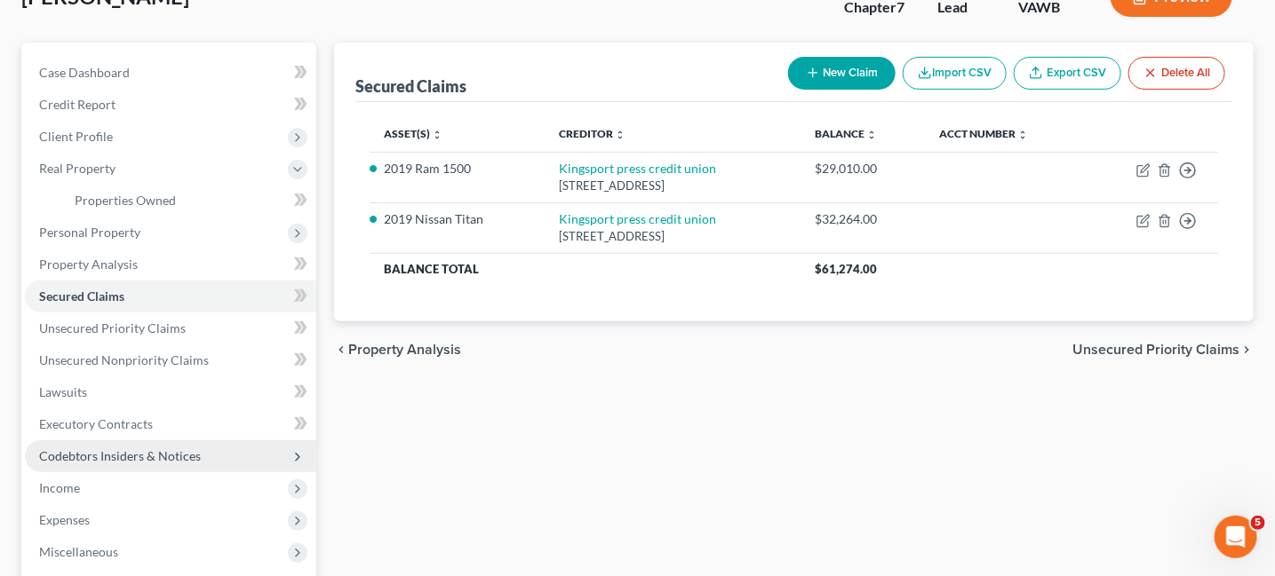
scroll to position [89, 0]
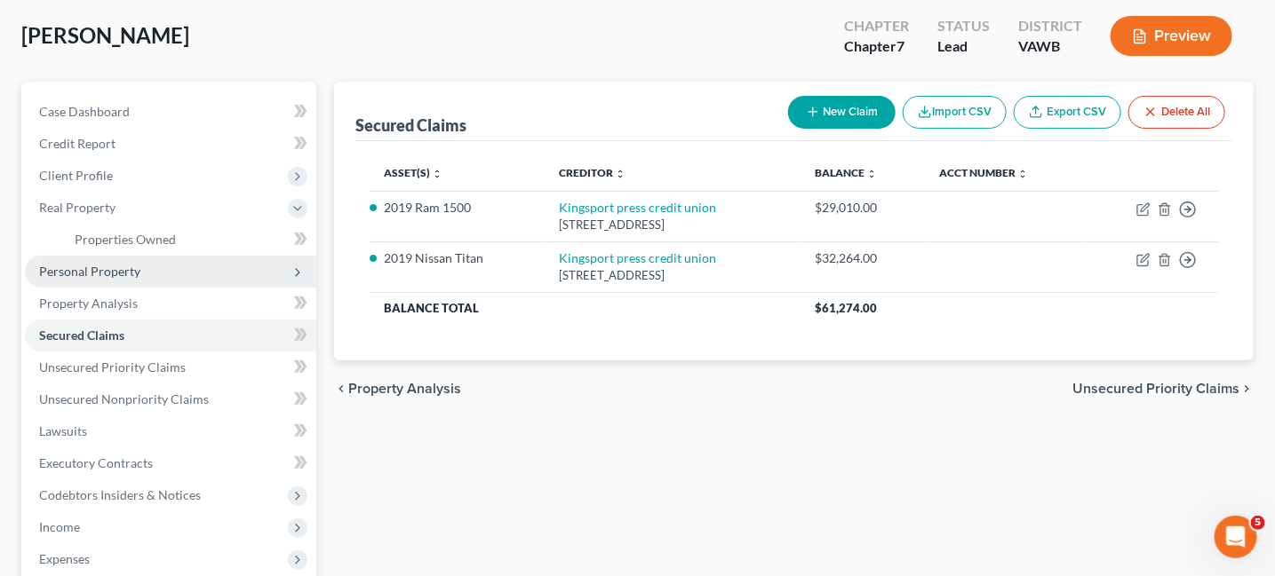
click at [131, 275] on span "Personal Property" at bounding box center [89, 271] width 101 height 15
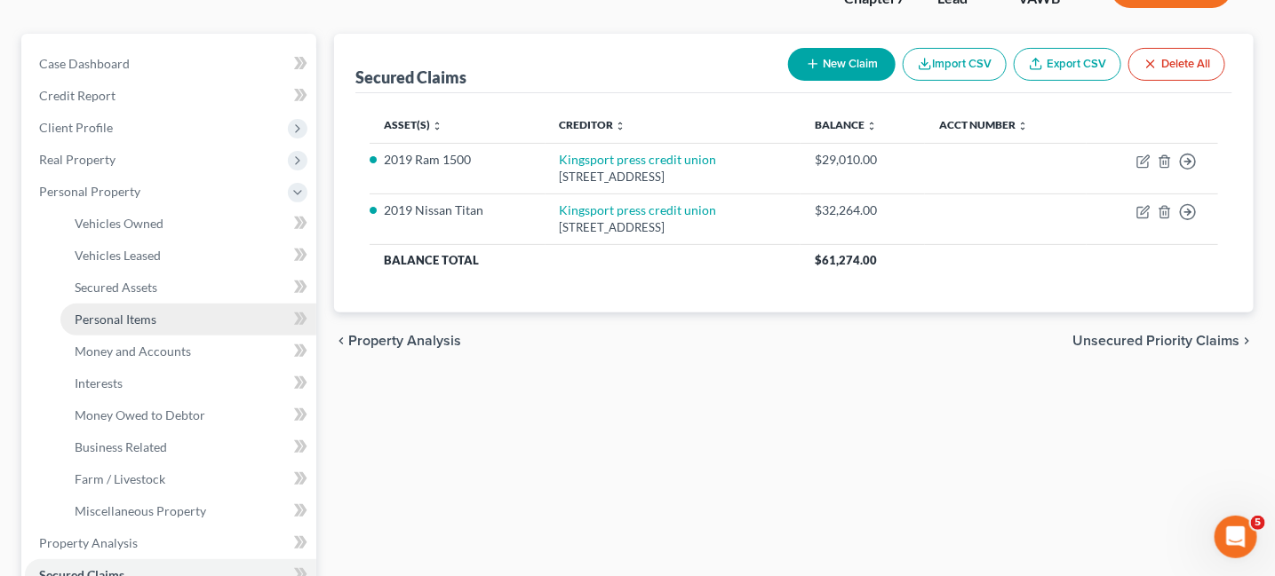
scroll to position [178, 0]
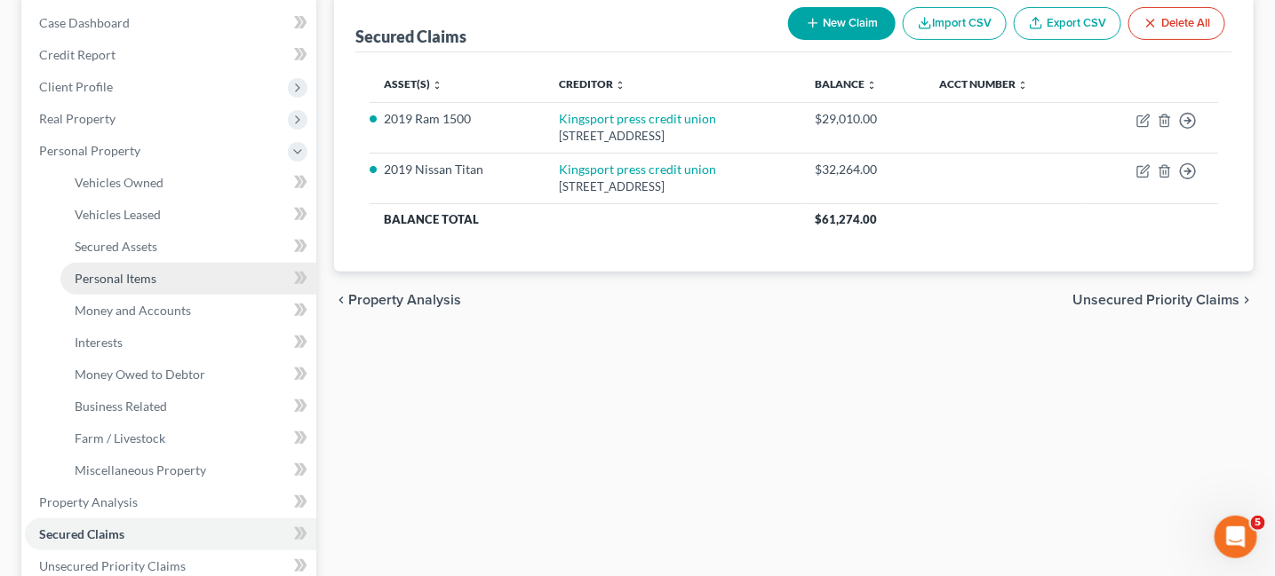
click at [147, 274] on span "Personal Items" at bounding box center [116, 278] width 82 height 15
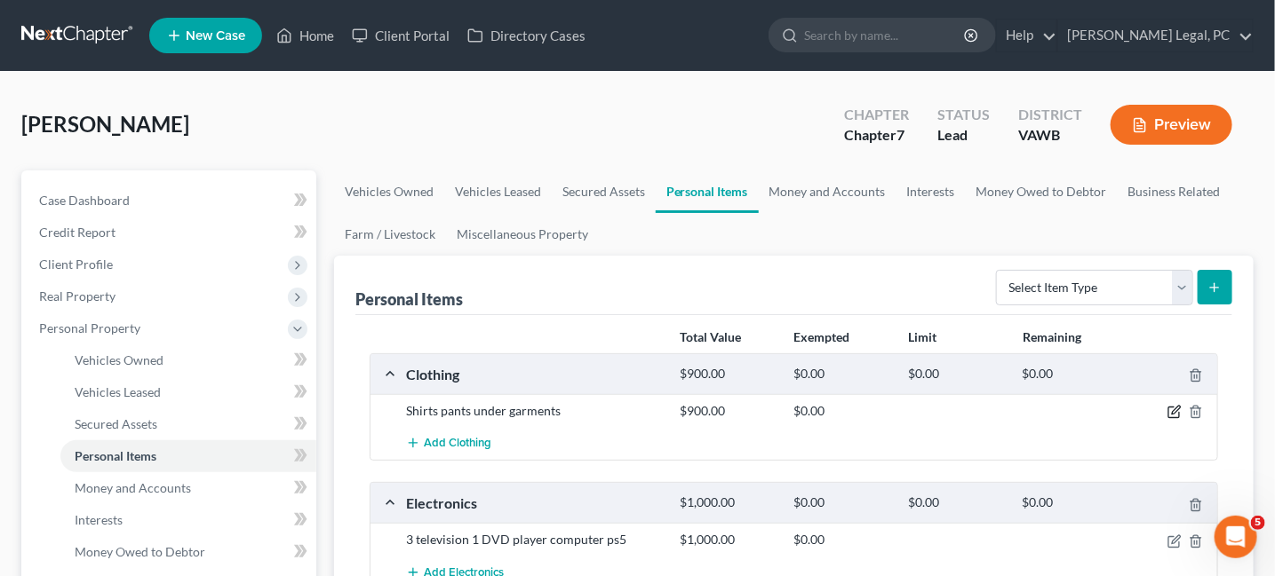
click at [1179, 409] on icon "button" at bounding box center [1176, 411] width 8 height 8
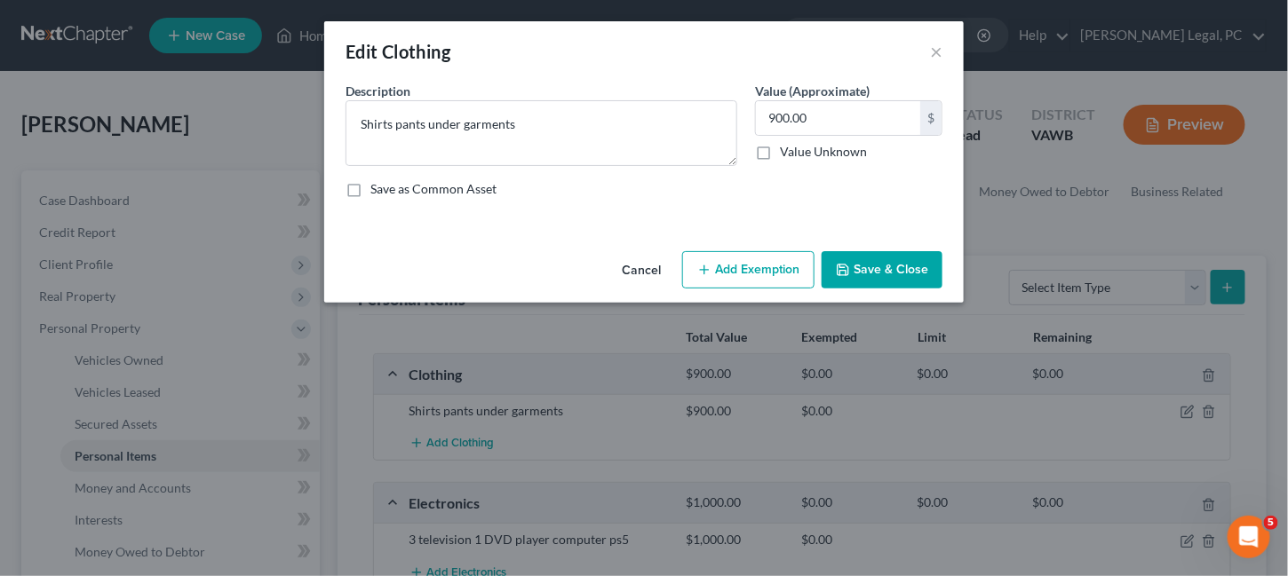
click at [765, 260] on button "Add Exemption" at bounding box center [748, 269] width 132 height 37
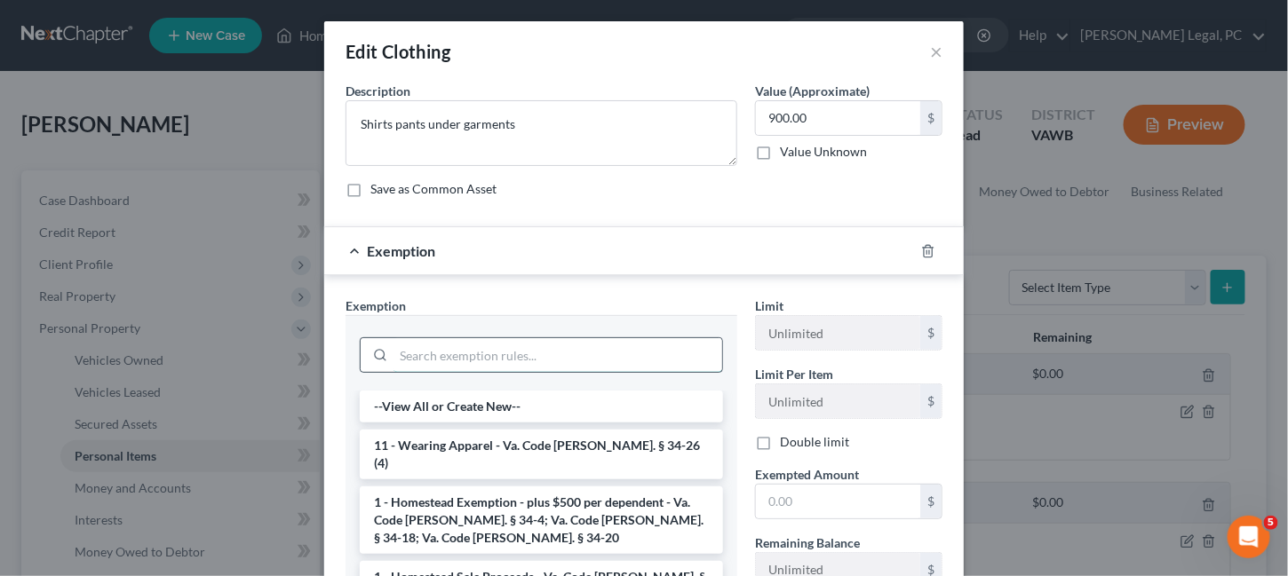
click at [425, 357] on input "search" at bounding box center [557, 355] width 329 height 34
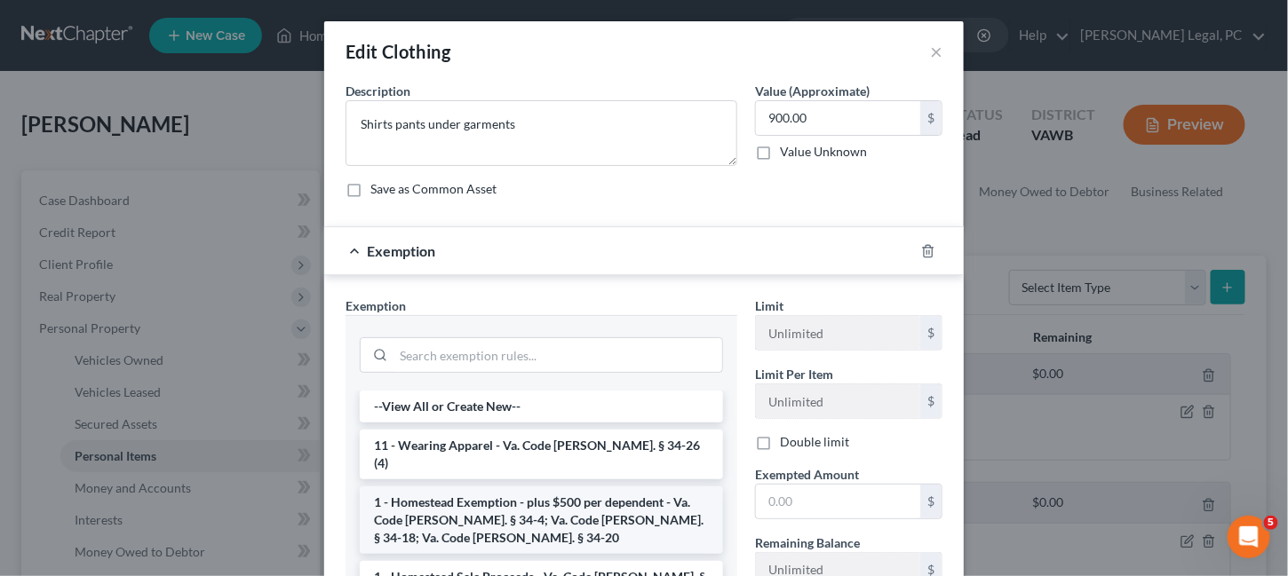
click at [463, 493] on li "1 - Homestead Exemption - plus $500 per dependent - Va. Code [PERSON_NAME]. § 3…" at bounding box center [541, 521] width 363 height 68
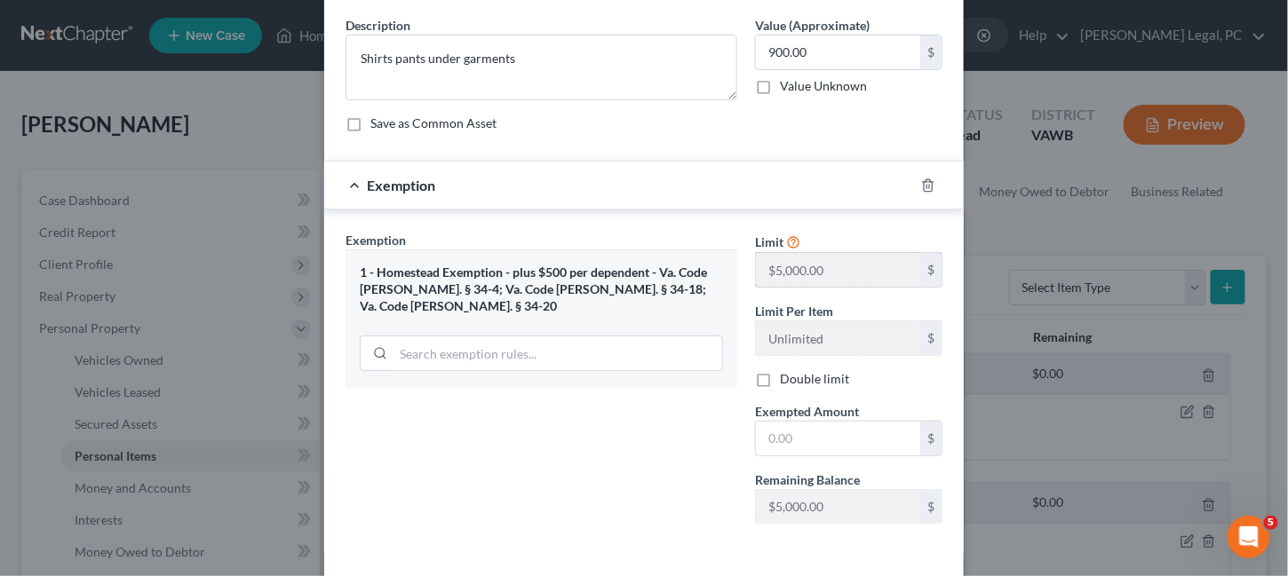
scroll to position [137, 0]
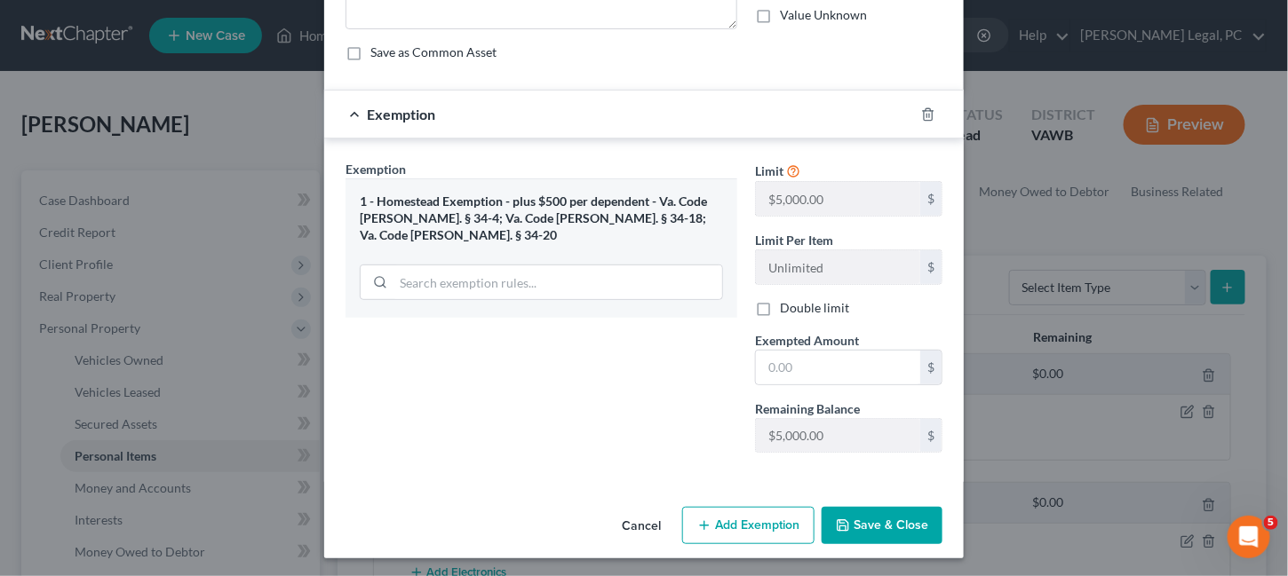
click at [852, 523] on button "Save & Close" at bounding box center [882, 525] width 121 height 37
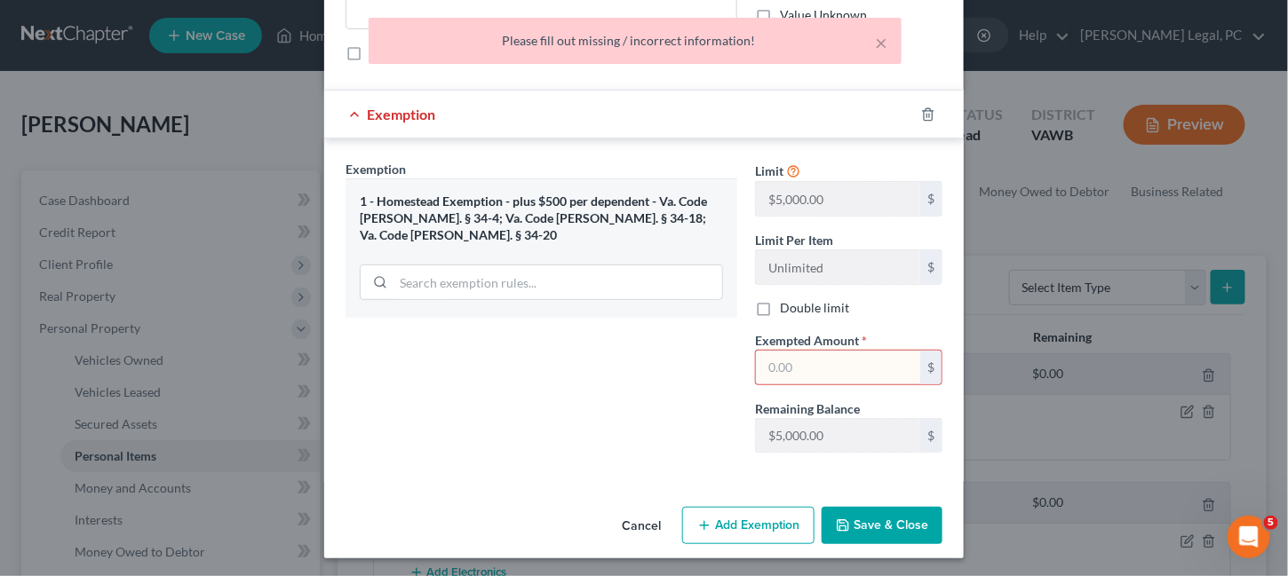
scroll to position [0, 0]
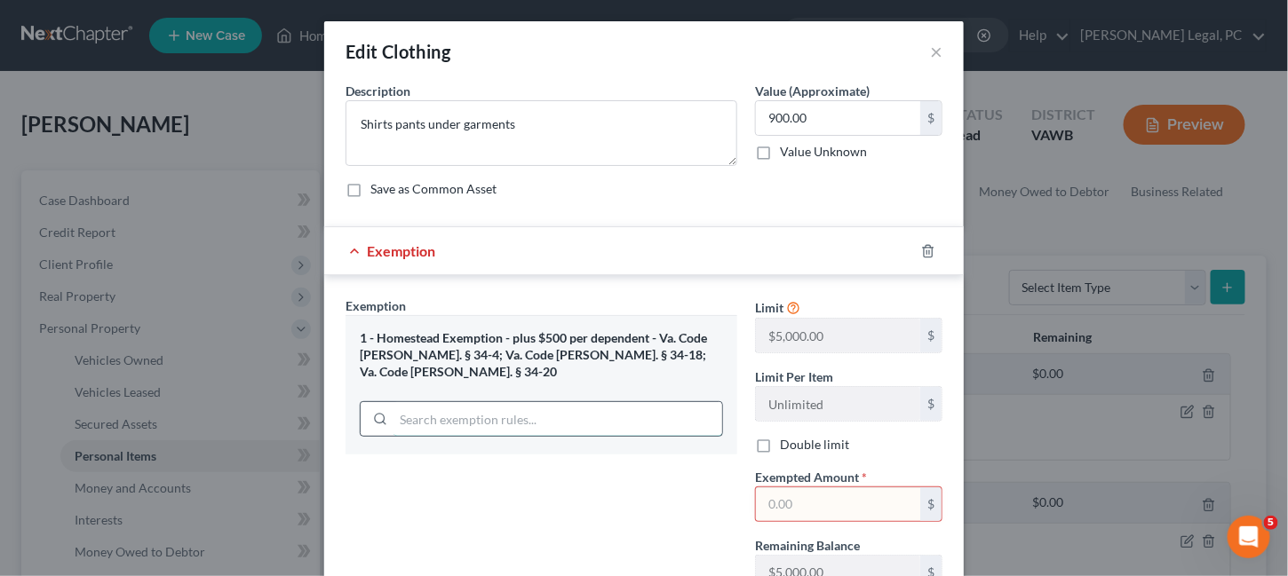
click at [489, 404] on input "search" at bounding box center [557, 419] width 329 height 34
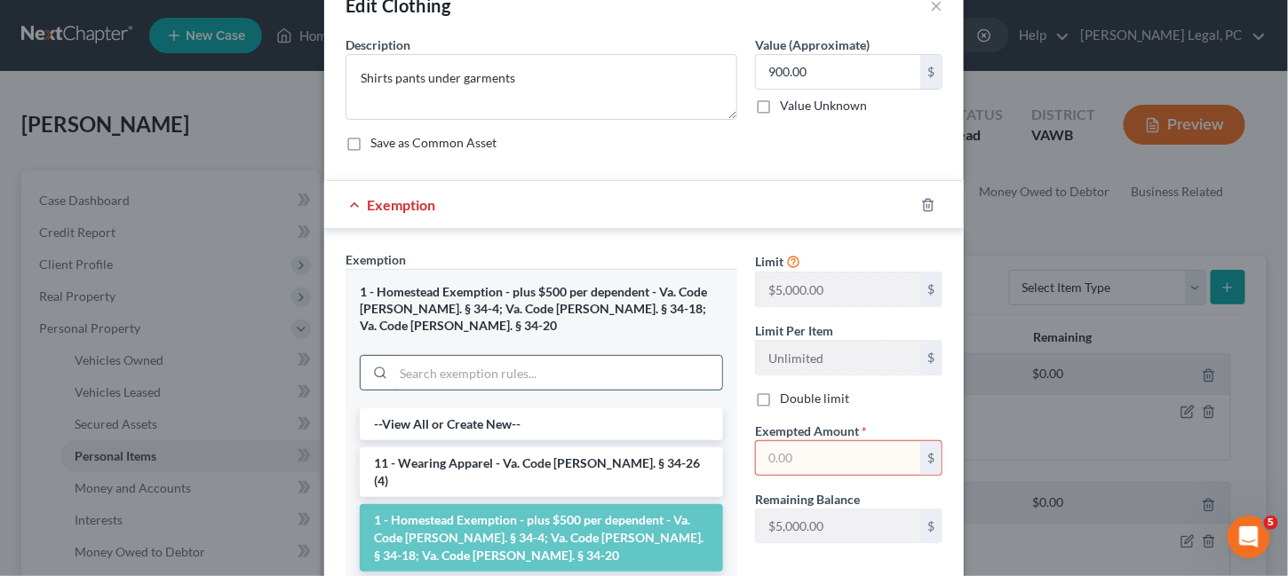
scroll to position [89, 0]
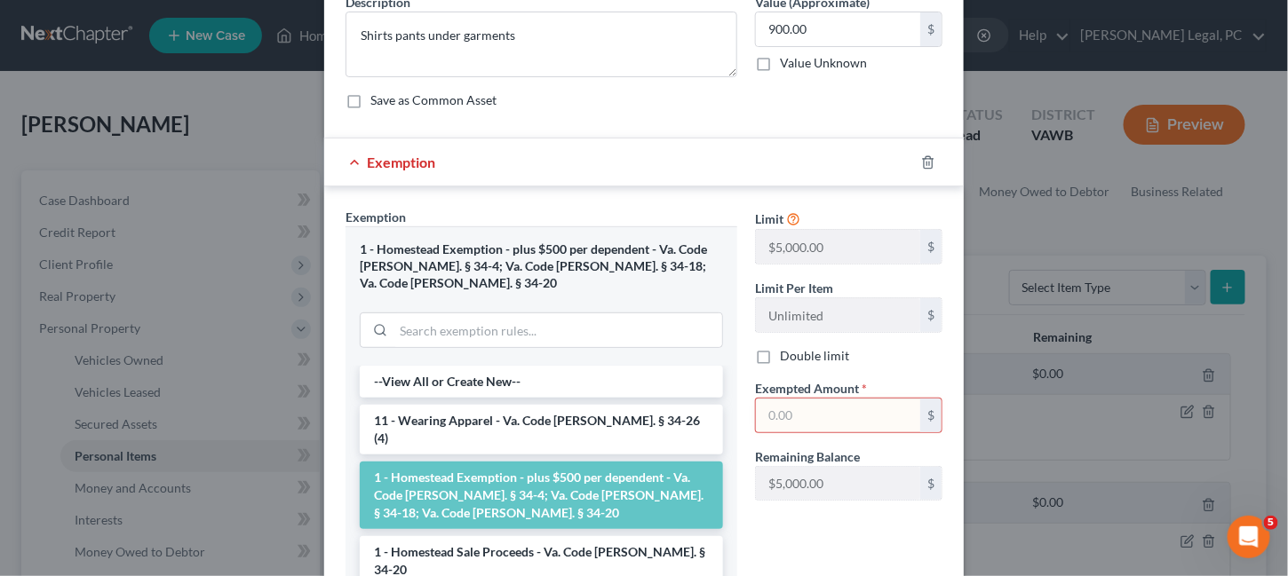
click at [481, 462] on li "1 - Homestead Exemption - plus $500 per dependent - Va. Code [PERSON_NAME]. § 3…" at bounding box center [541, 496] width 363 height 68
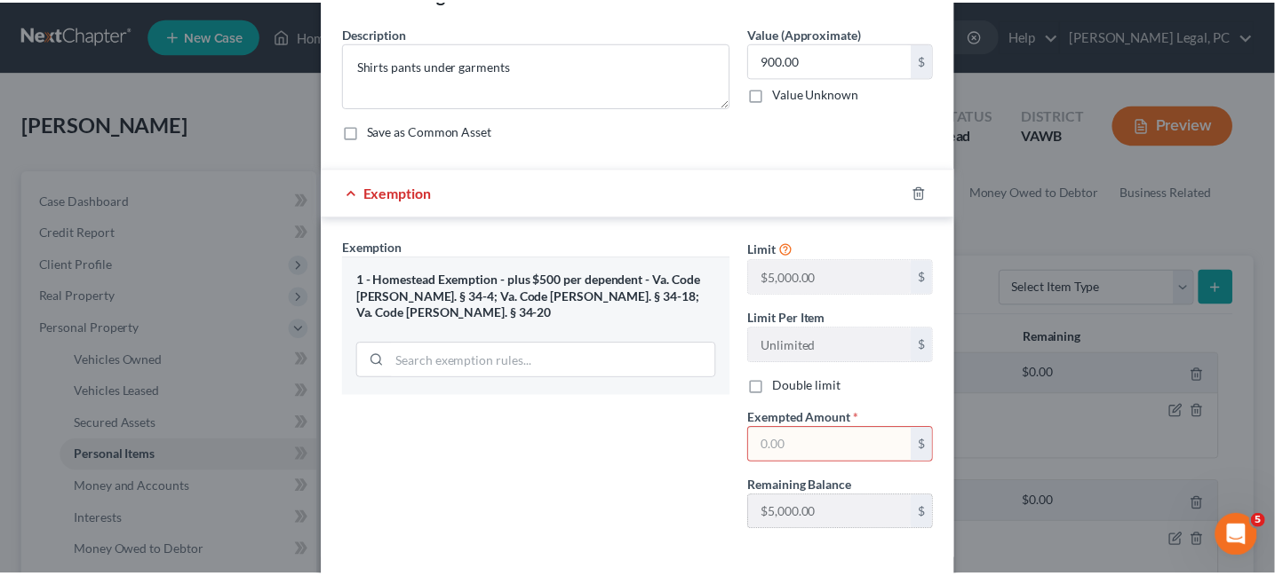
scroll to position [137, 0]
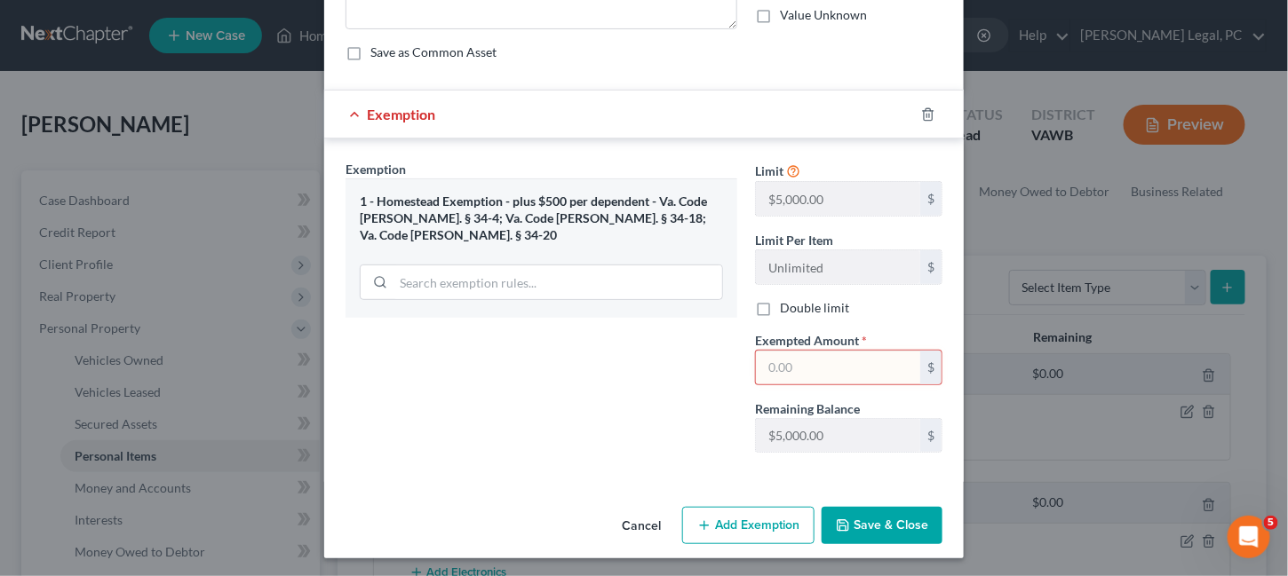
click at [815, 378] on input "text" at bounding box center [838, 368] width 164 height 34
type input "900.00"
click at [854, 513] on button "Save & Close" at bounding box center [882, 525] width 121 height 37
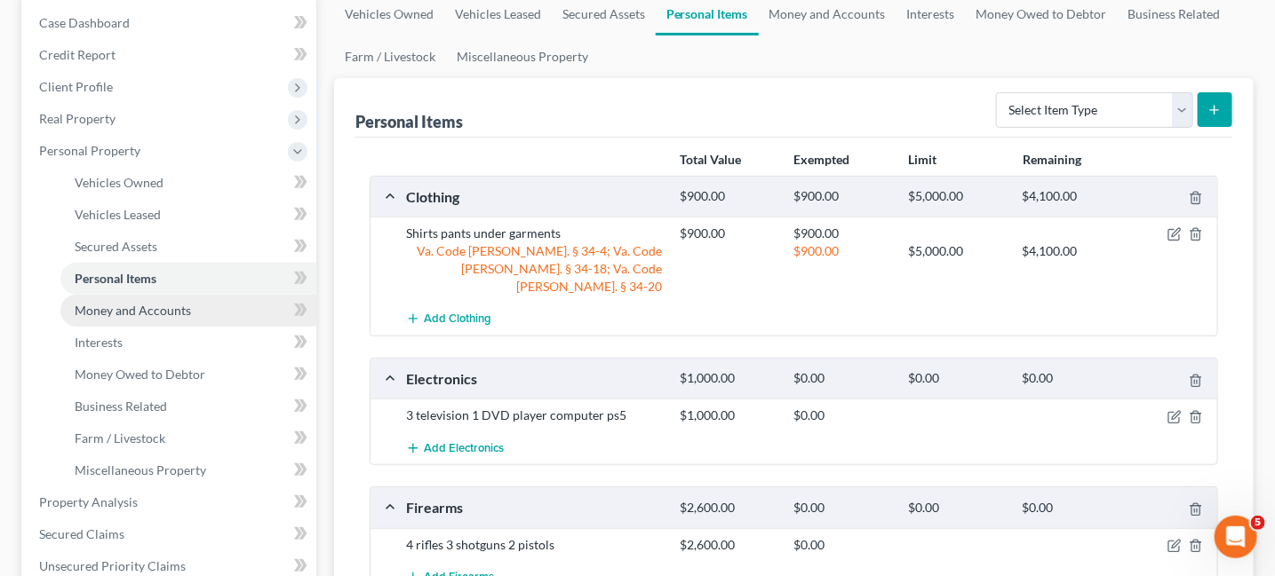
scroll to position [266, 0]
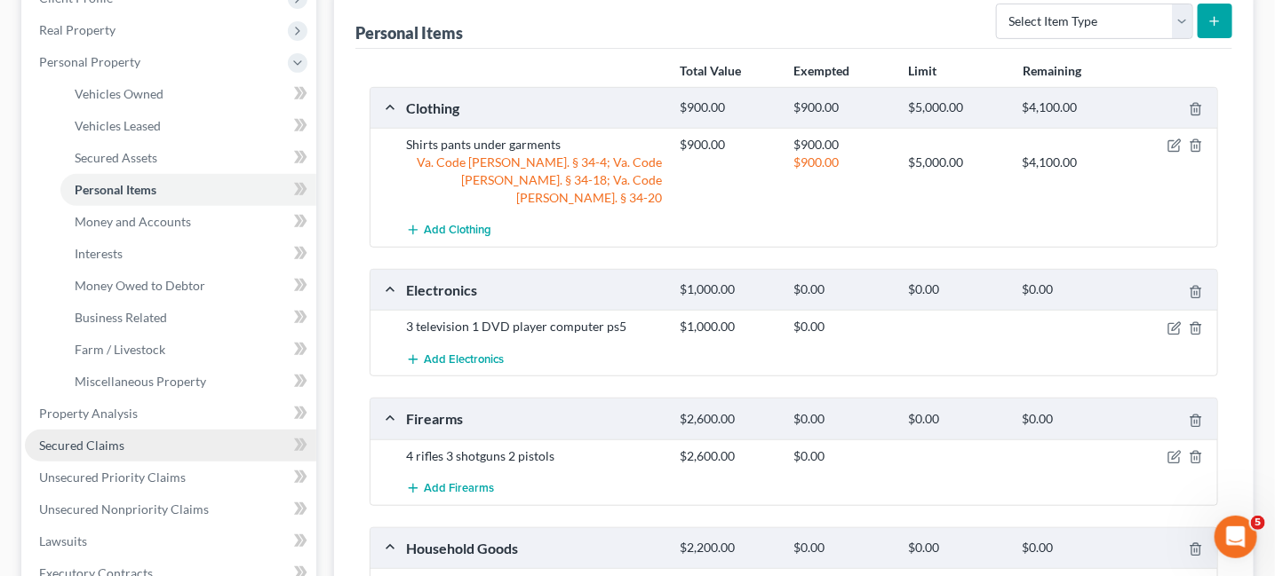
click at [106, 454] on link "Secured Claims" at bounding box center [170, 446] width 291 height 32
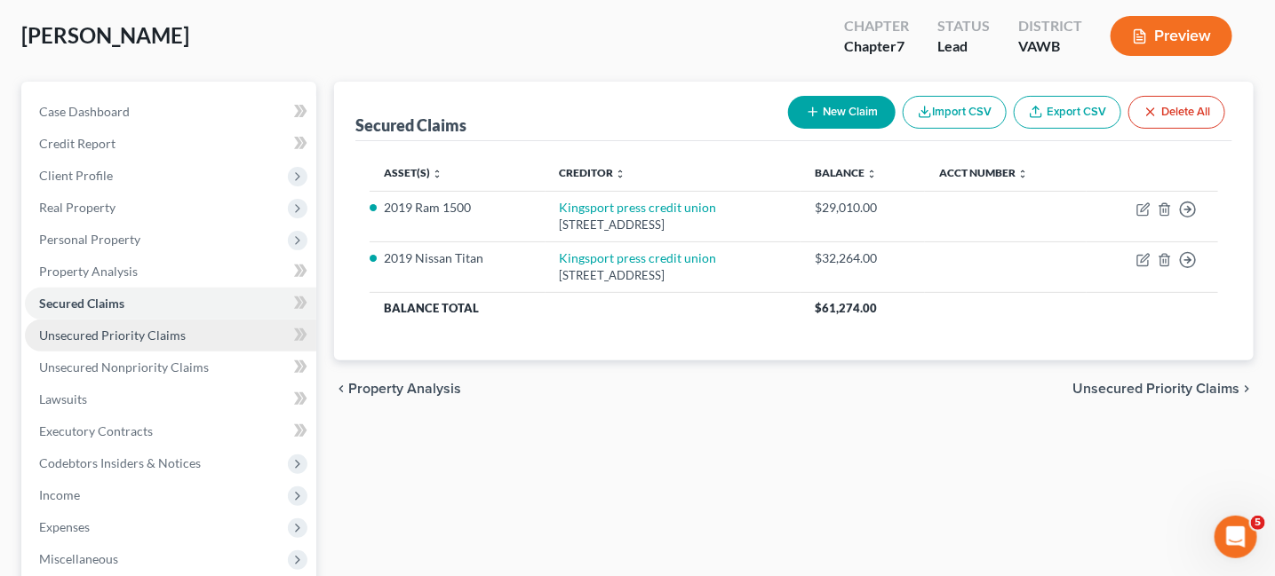
scroll to position [178, 0]
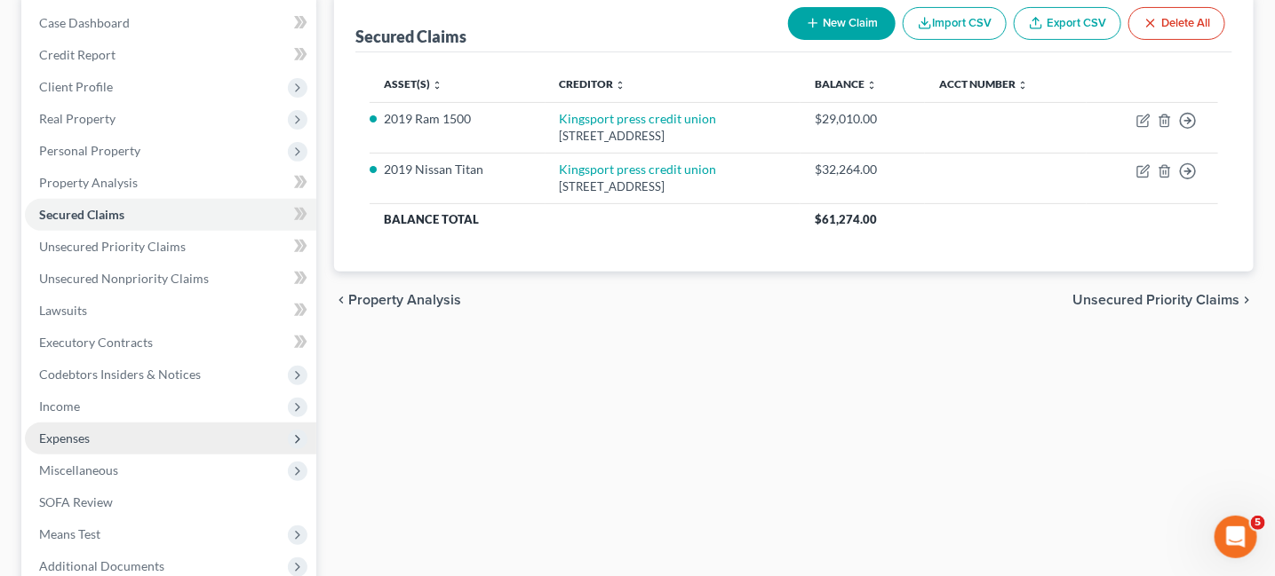
click at [90, 442] on span "Expenses" at bounding box center [170, 439] width 291 height 32
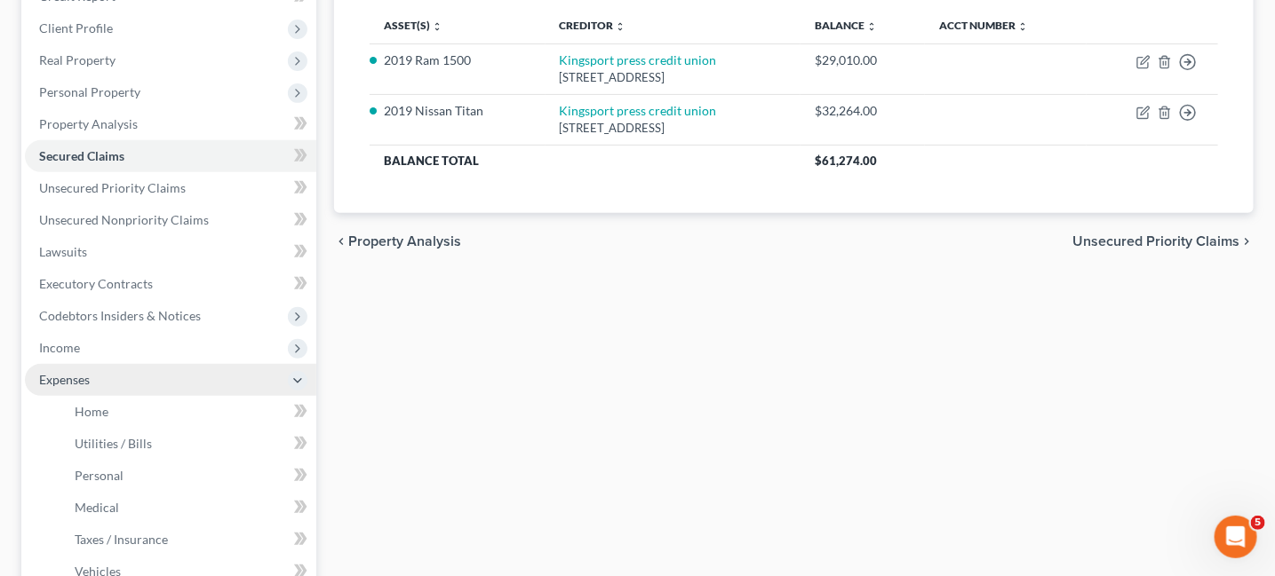
scroll to position [266, 0]
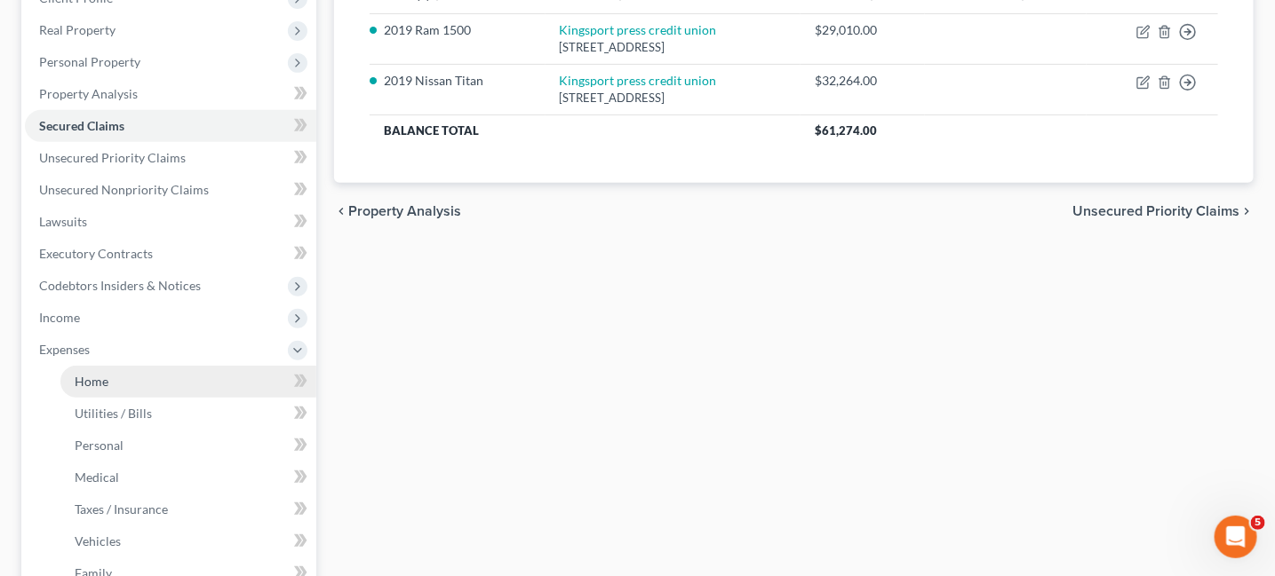
click at [99, 386] on span "Home" at bounding box center [92, 381] width 34 height 15
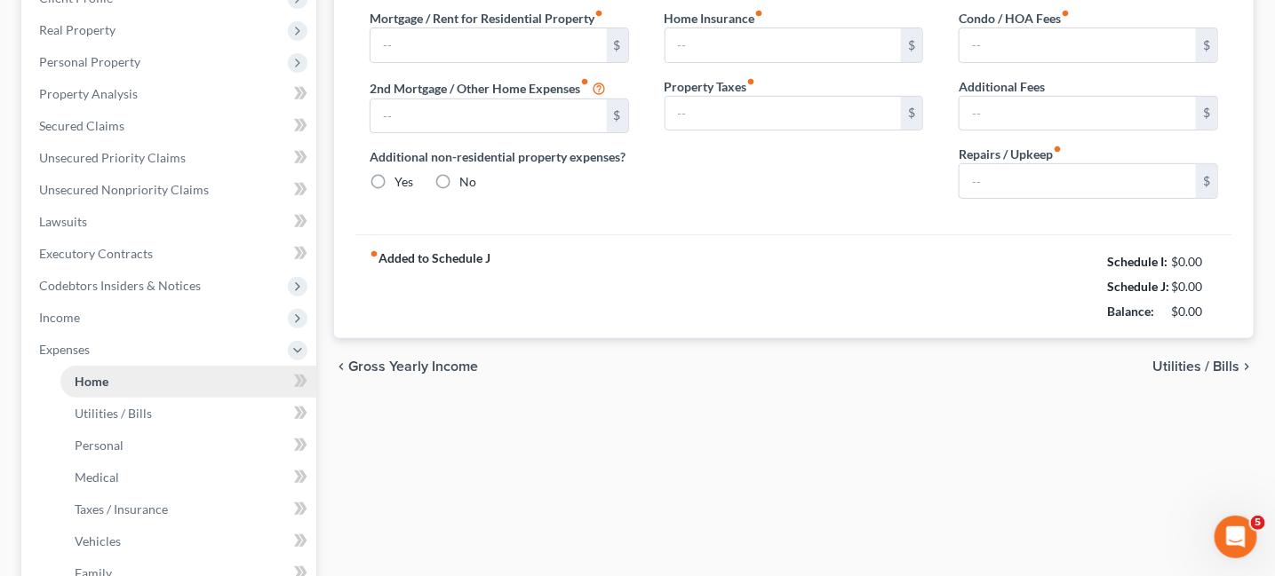
type input "785.00"
type input "0.00"
radio input "true"
type input "0.00"
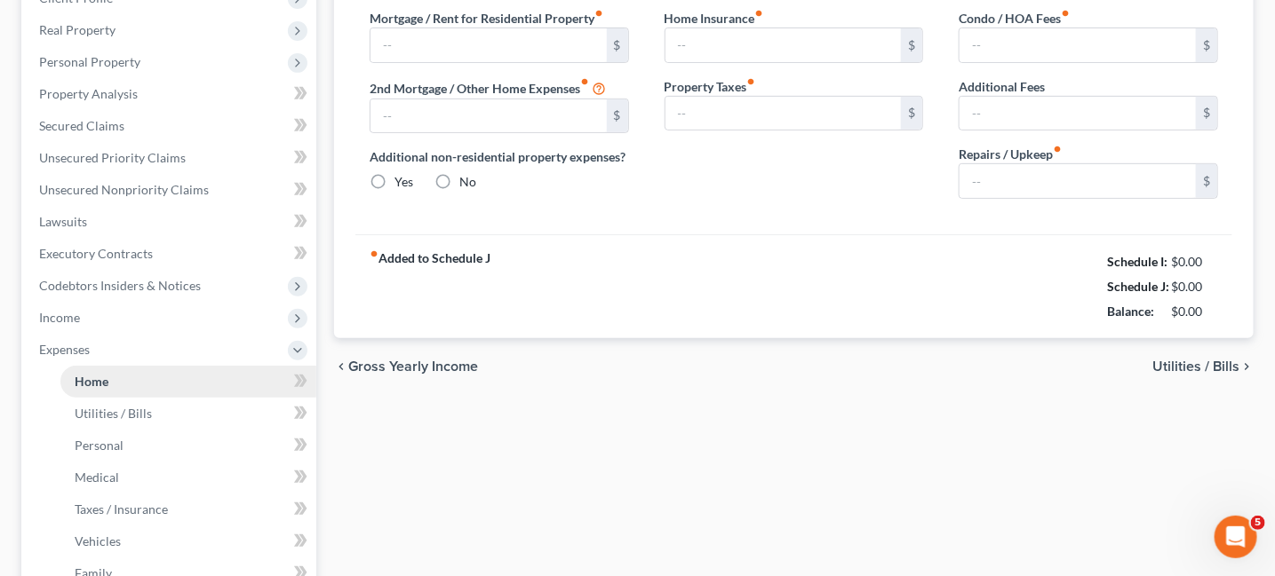
type input "0.00"
type input "300.00"
